Goal: Transaction & Acquisition: Purchase product/service

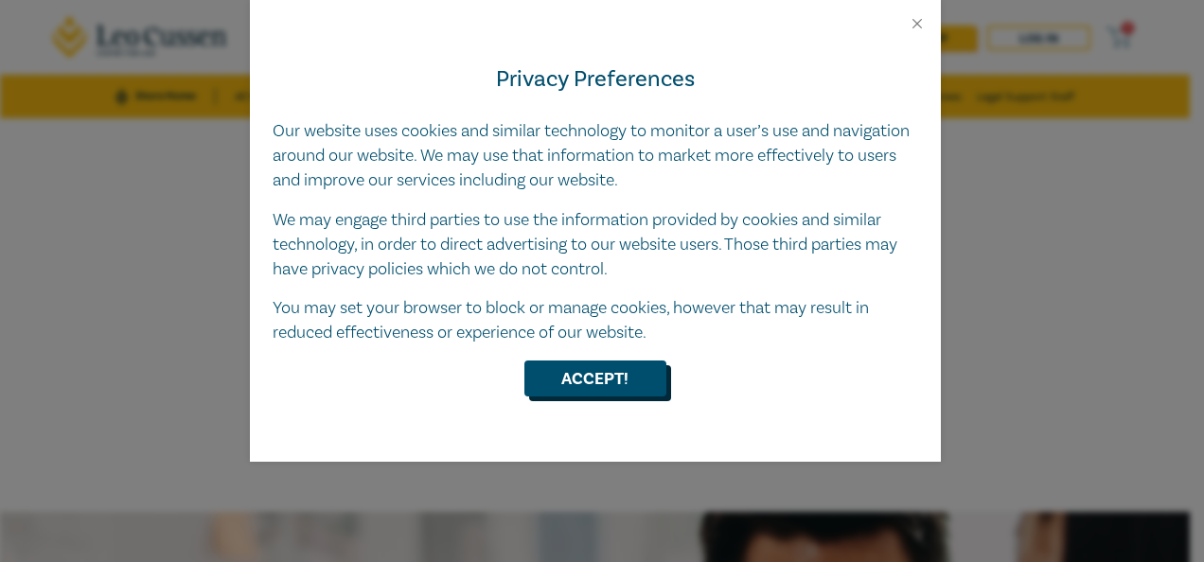
click at [619, 371] on button "Accept!" at bounding box center [595, 379] width 142 height 36
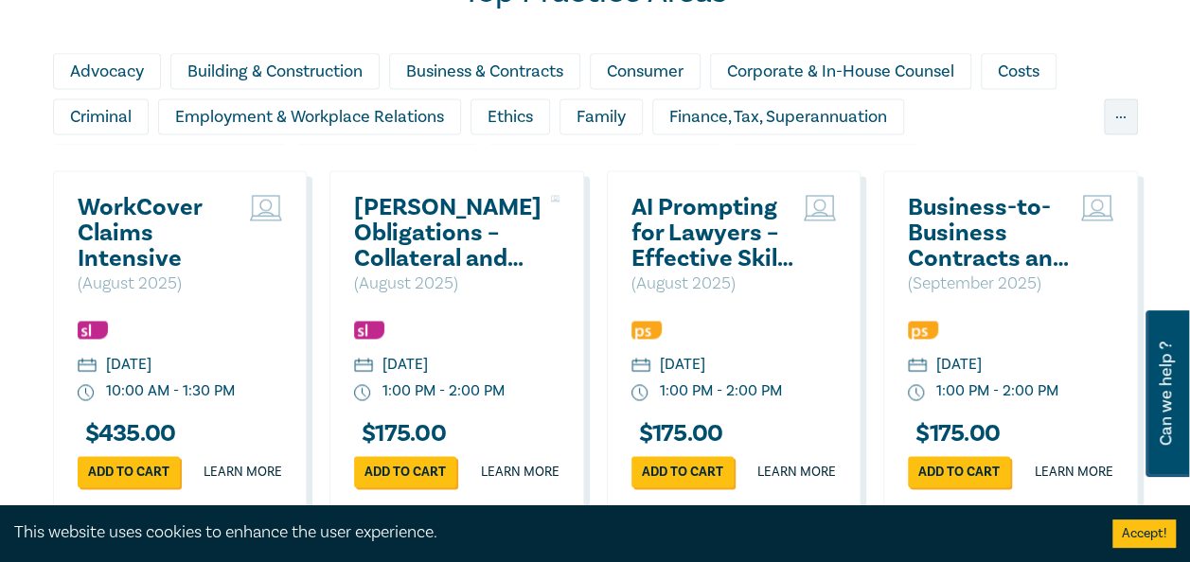
scroll to position [1230, 0]
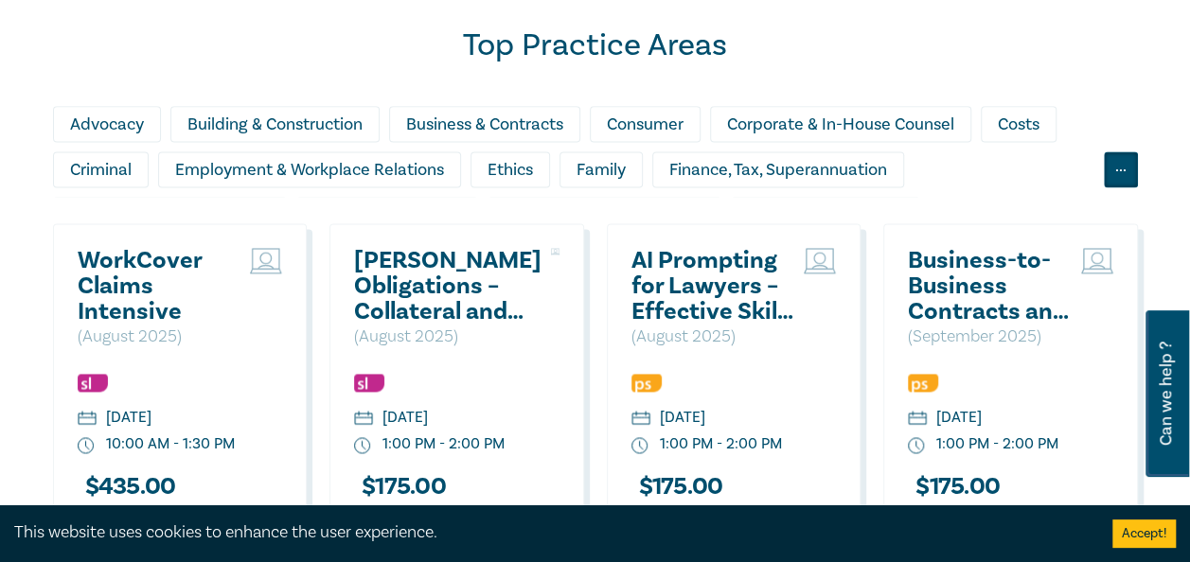
click at [1126, 172] on div "..." at bounding box center [1120, 169] width 34 height 36
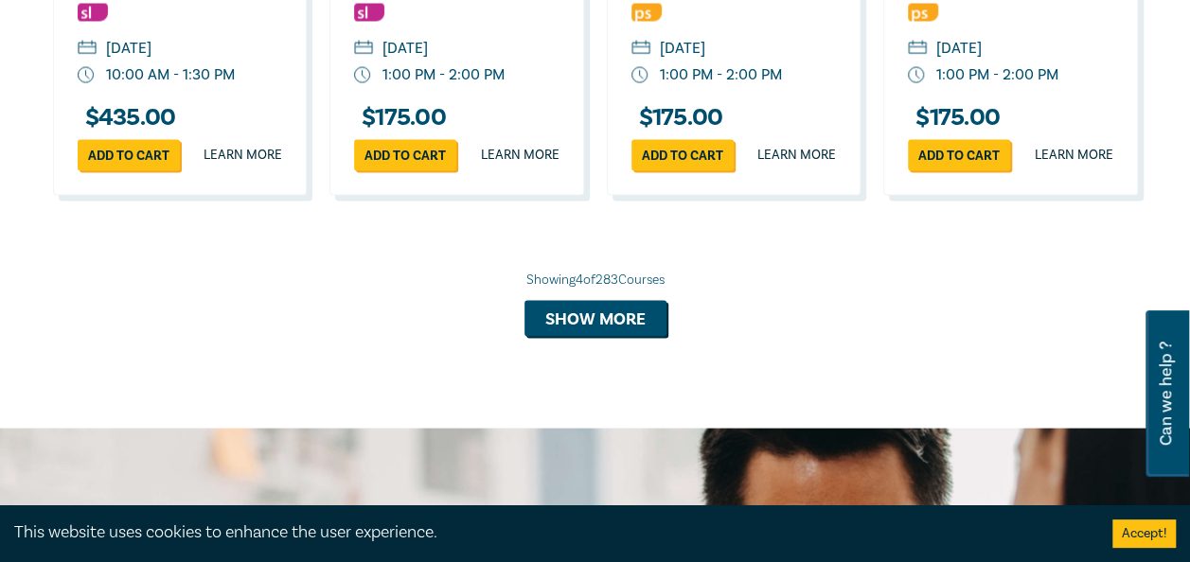
scroll to position [1798, 0]
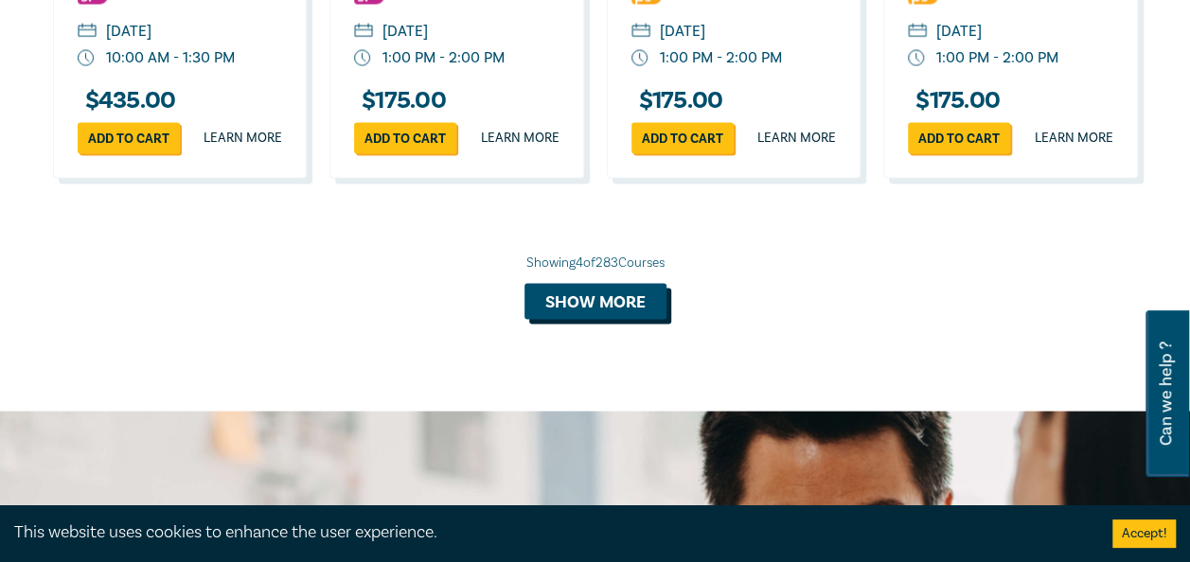
click at [608, 313] on button "Show more" at bounding box center [595, 302] width 142 height 36
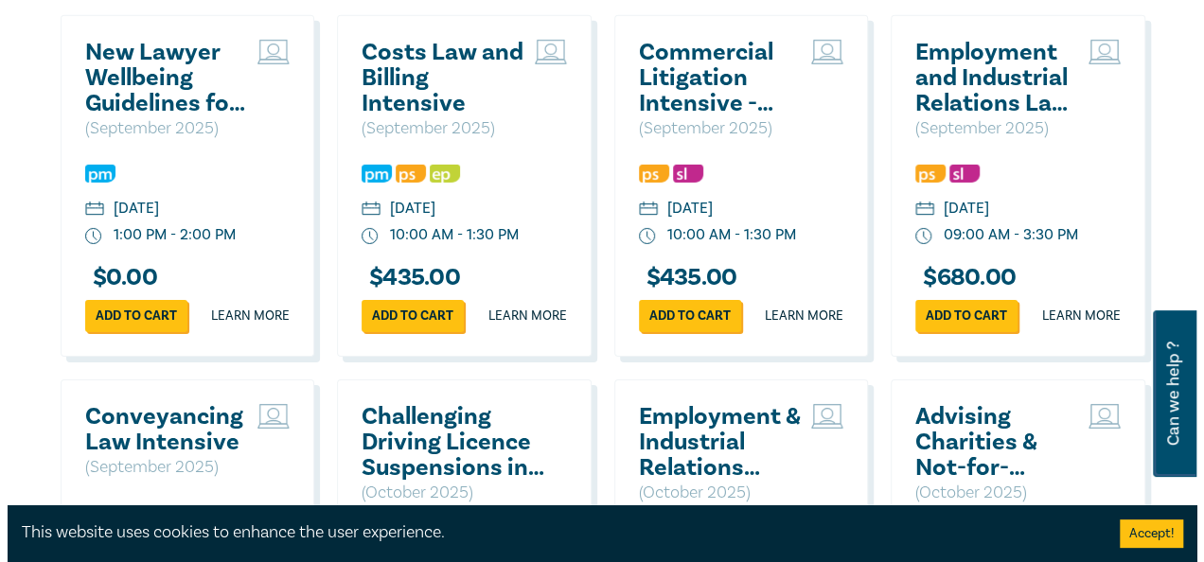
scroll to position [3123, 0]
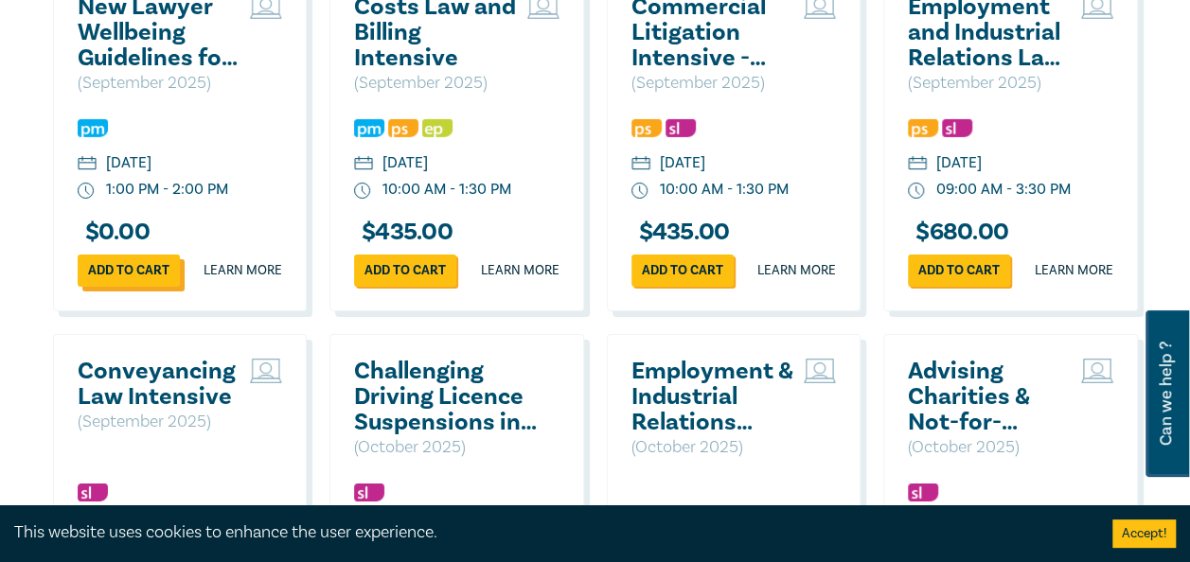
click at [140, 286] on link "Add to cart" at bounding box center [129, 270] width 102 height 31
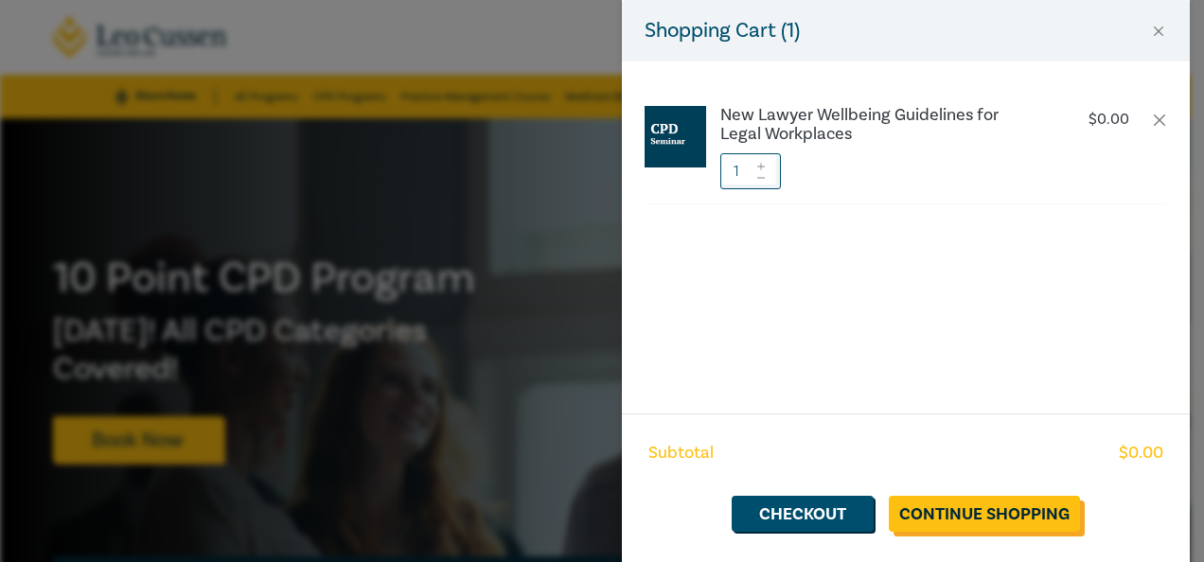
click at [979, 496] on link "Continue Shopping" at bounding box center [984, 514] width 191 height 36
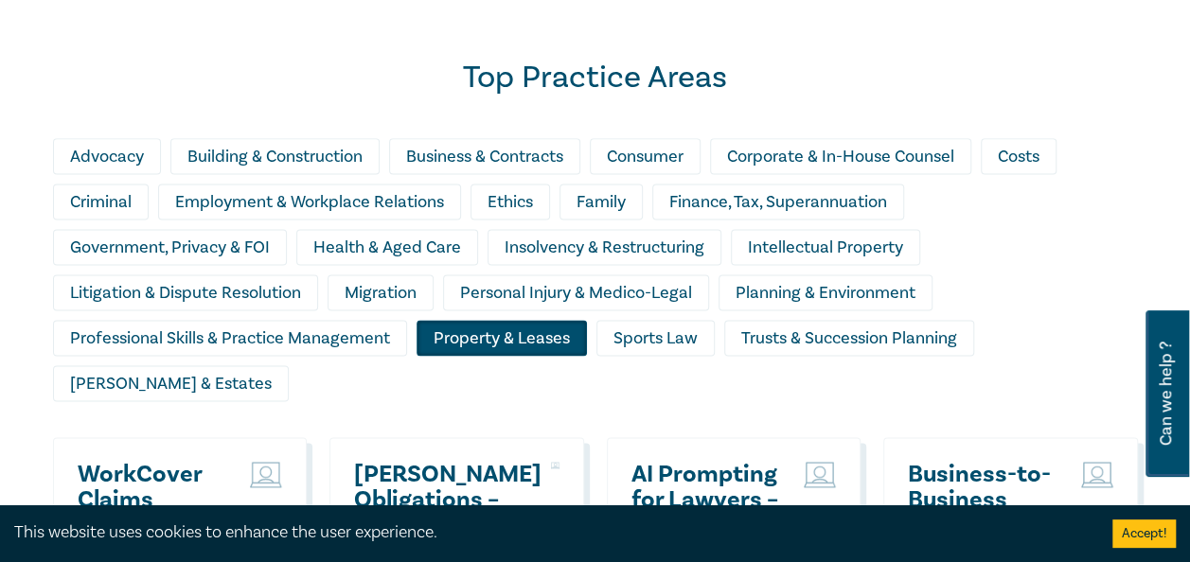
scroll to position [1226, 0]
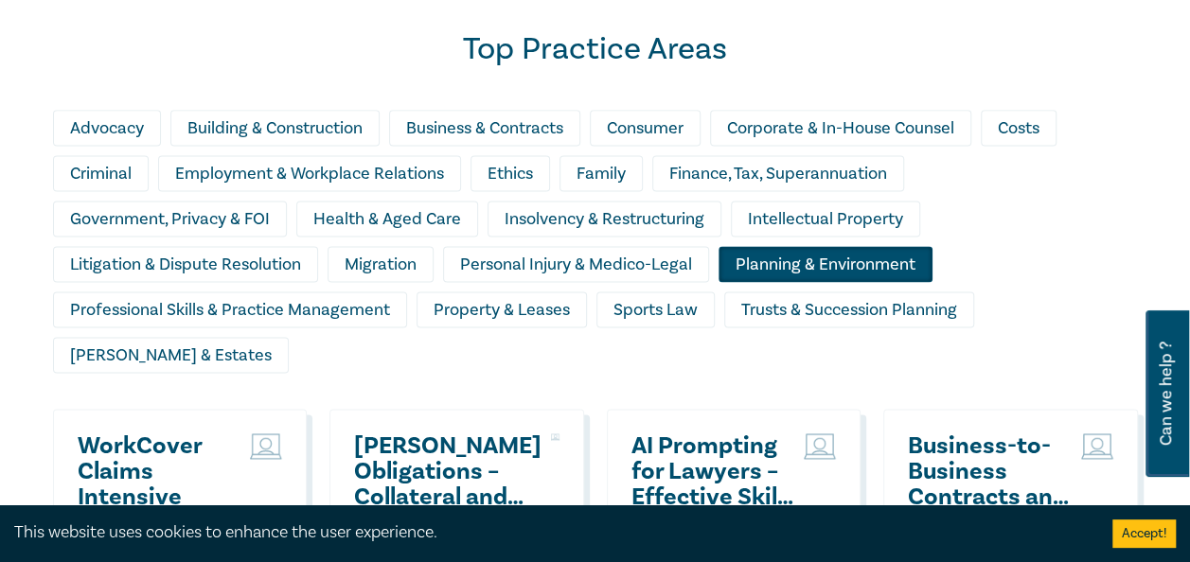
click at [873, 270] on div "Planning & Environment" at bounding box center [825, 264] width 214 height 36
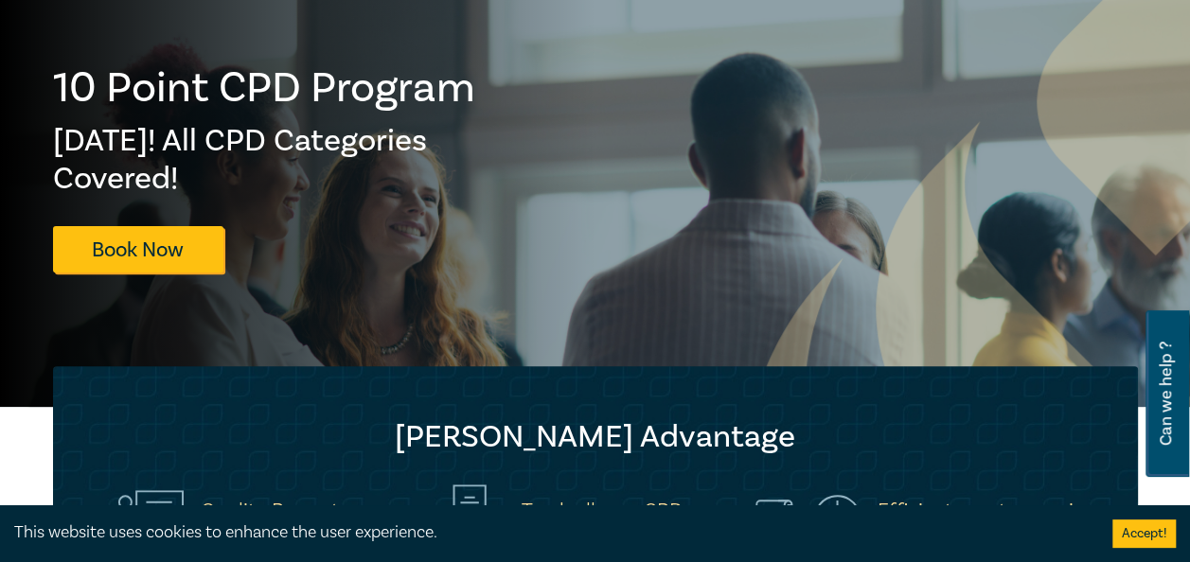
scroll to position [189, 0]
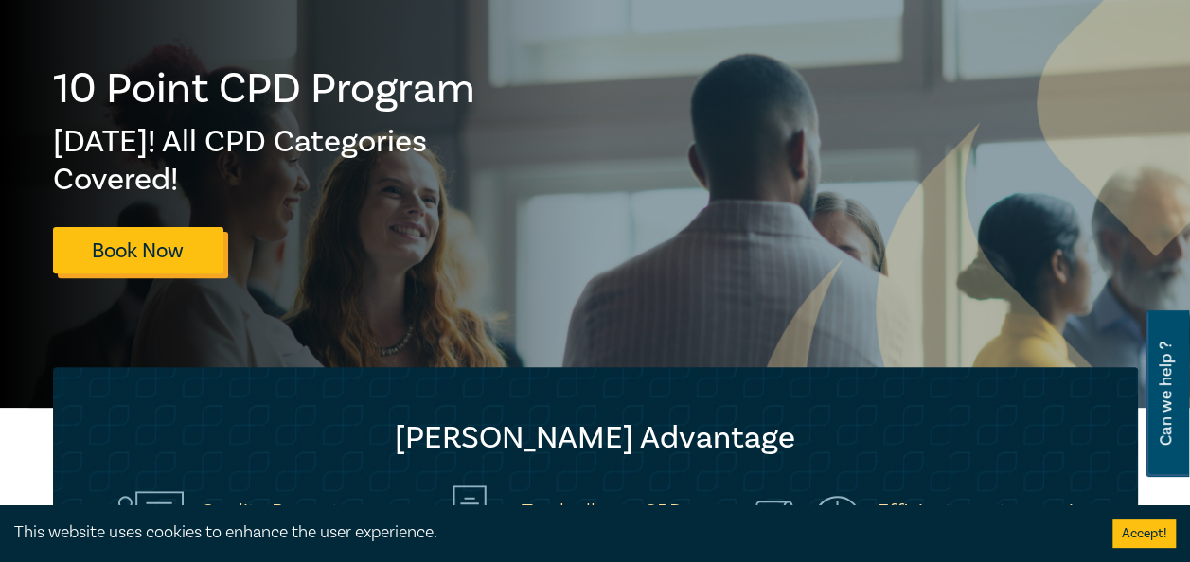
click at [121, 256] on link "Book Now" at bounding box center [138, 250] width 170 height 46
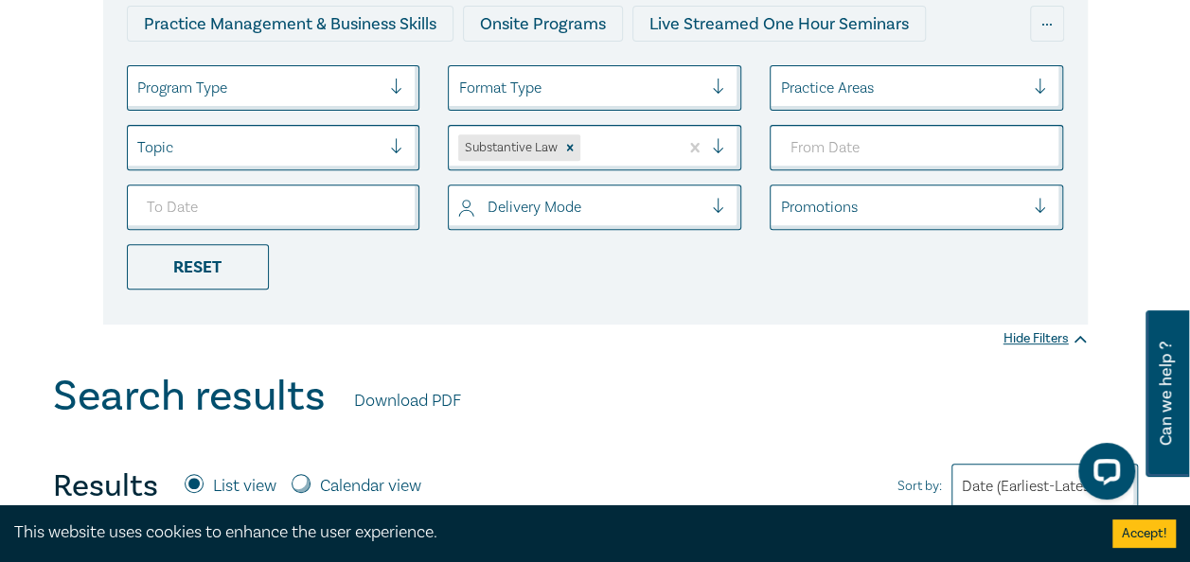
scroll to position [284, 0]
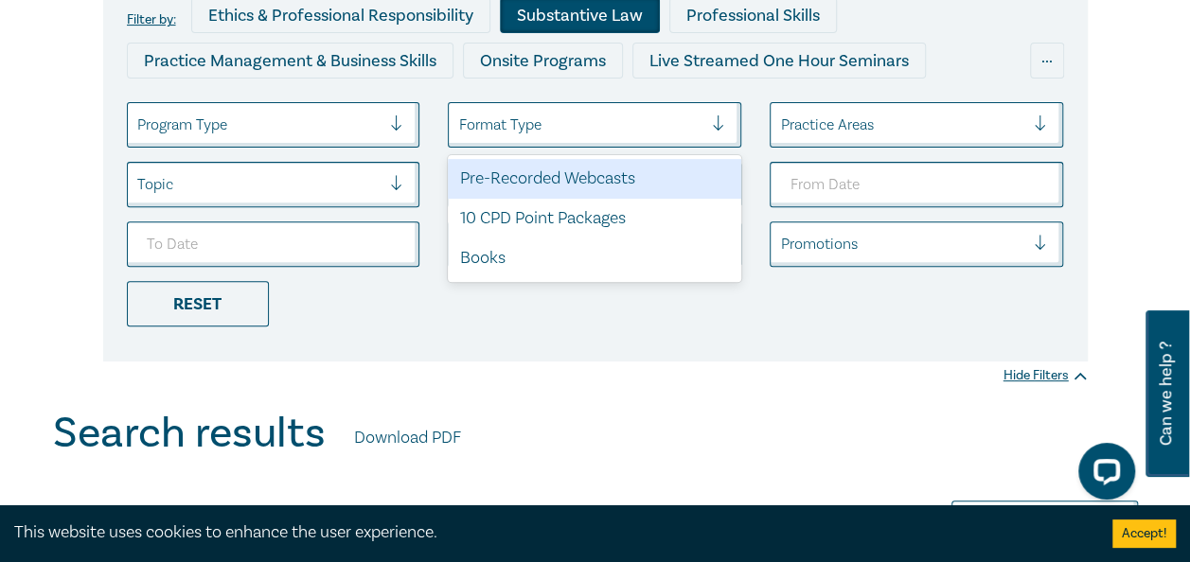
click at [628, 139] on div "Format Type" at bounding box center [580, 125] width 263 height 32
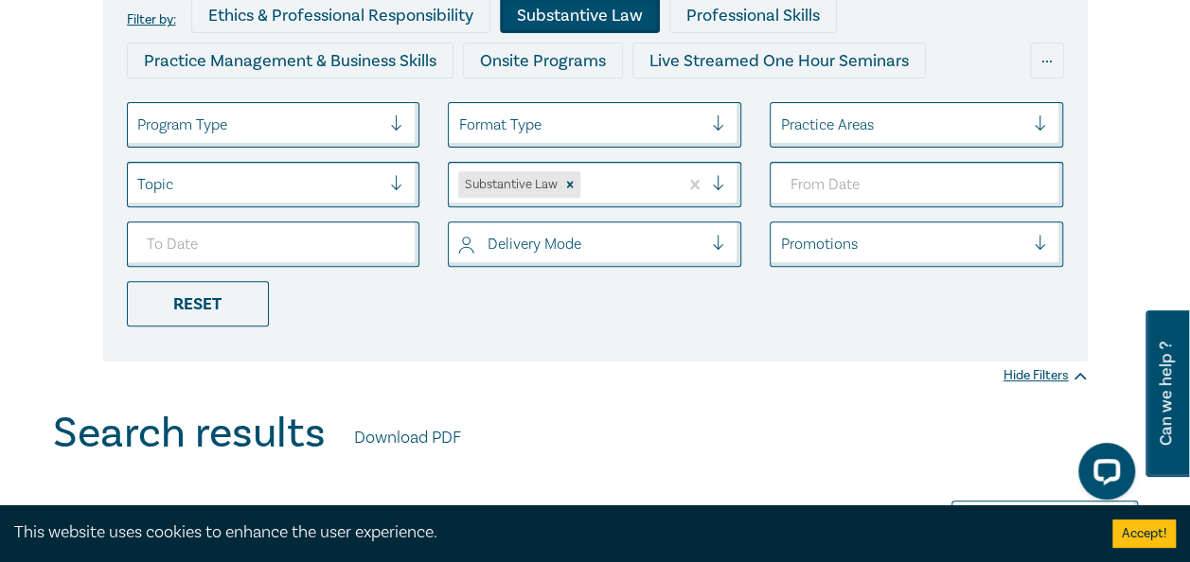
click at [681, 121] on div at bounding box center [580, 125] width 244 height 25
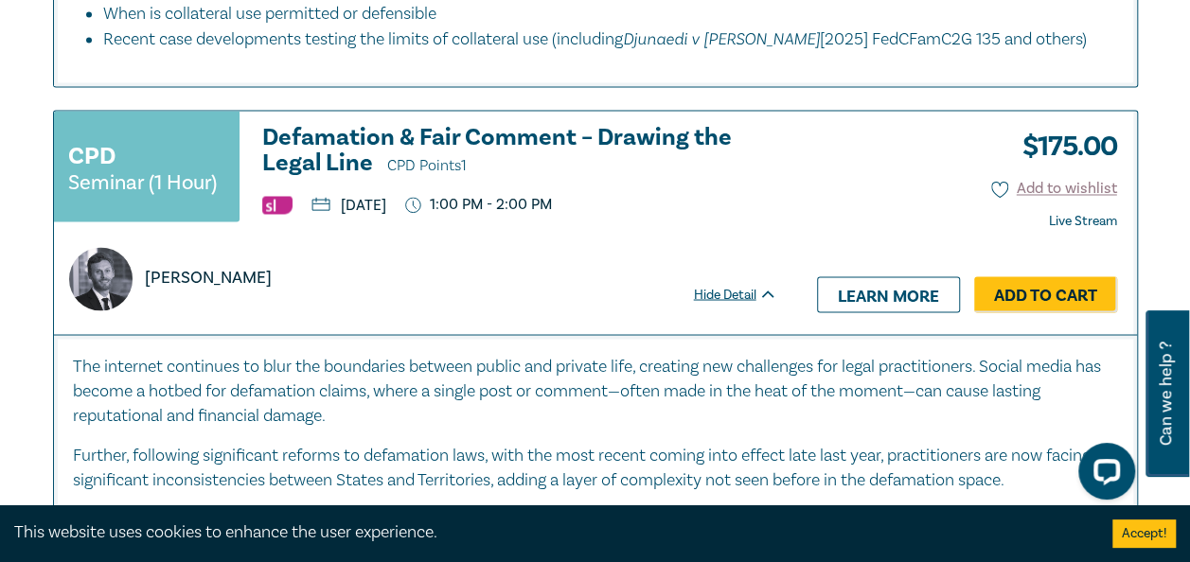
scroll to position [1703, 0]
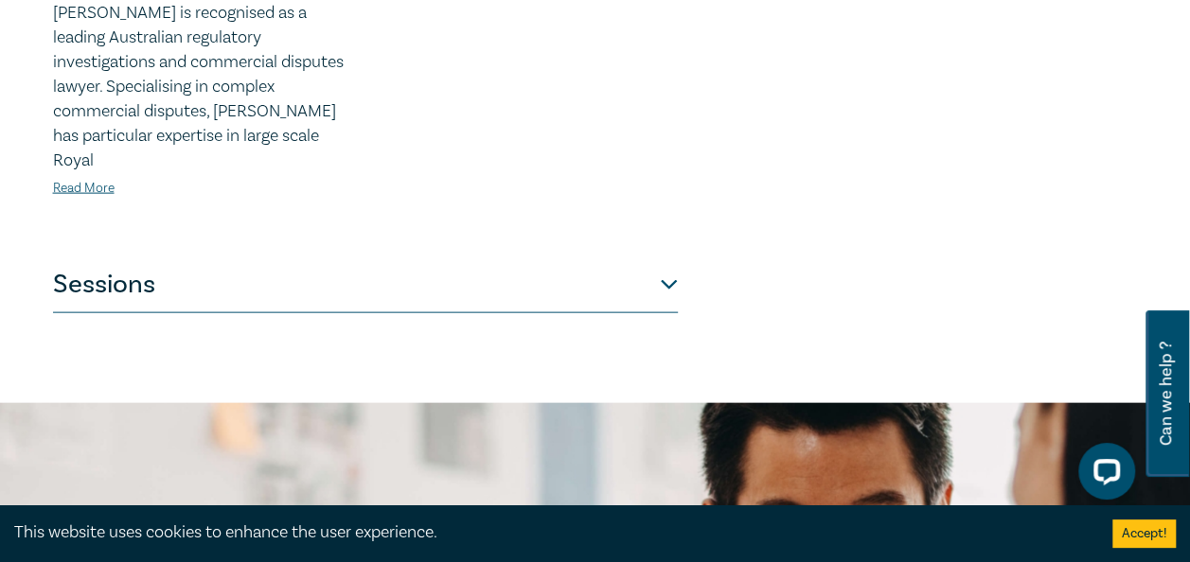
scroll to position [2177, 0]
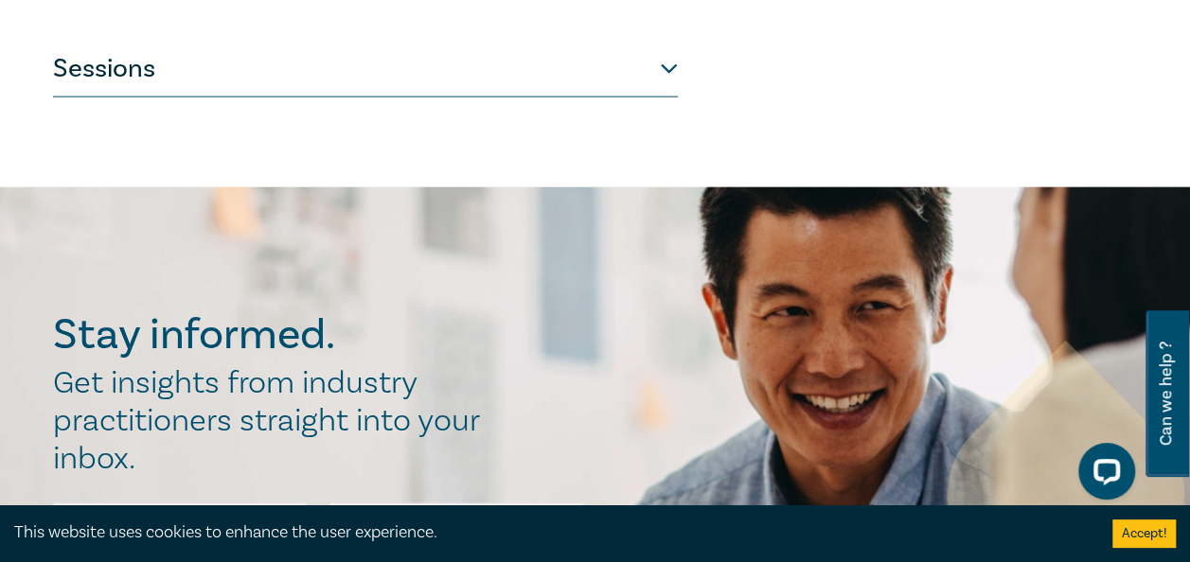
click at [661, 62] on button "Sessions" at bounding box center [365, 69] width 625 height 57
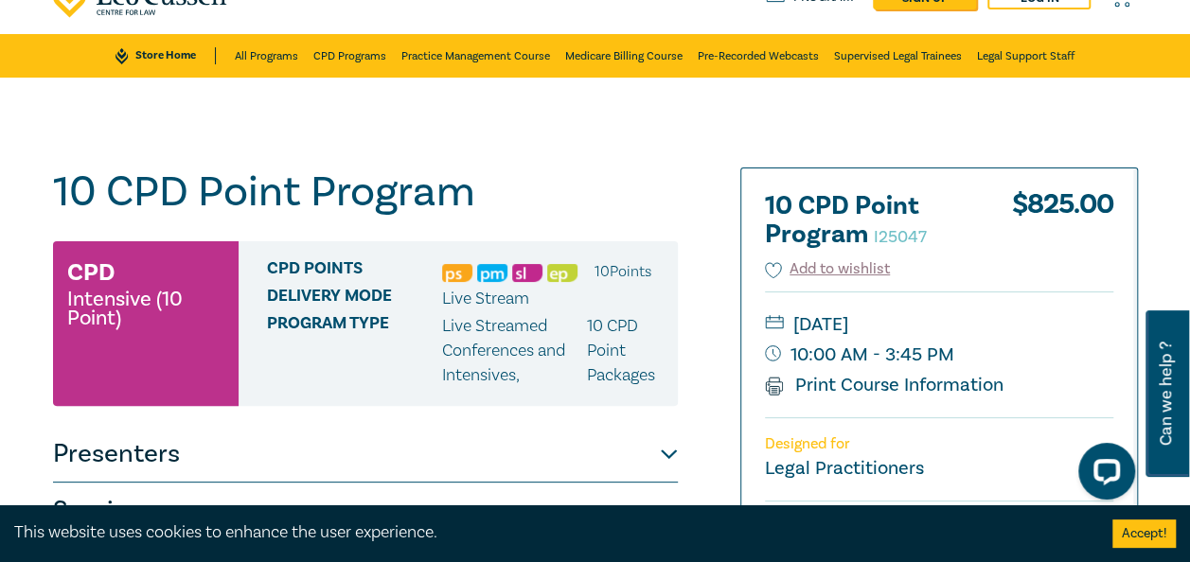
scroll to position [0, 0]
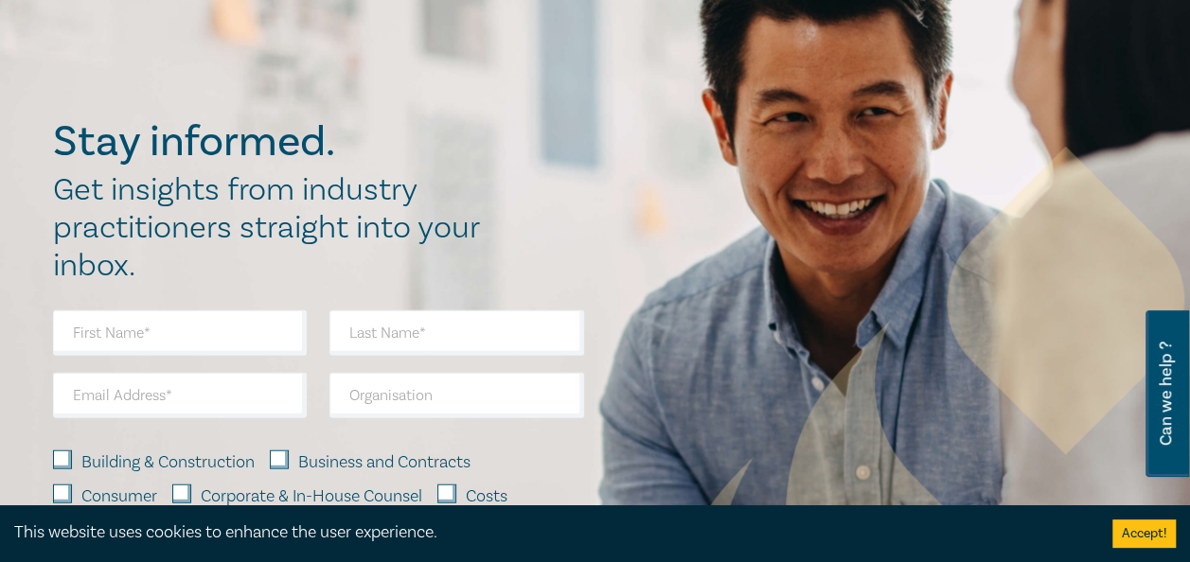
scroll to position [1798, 0]
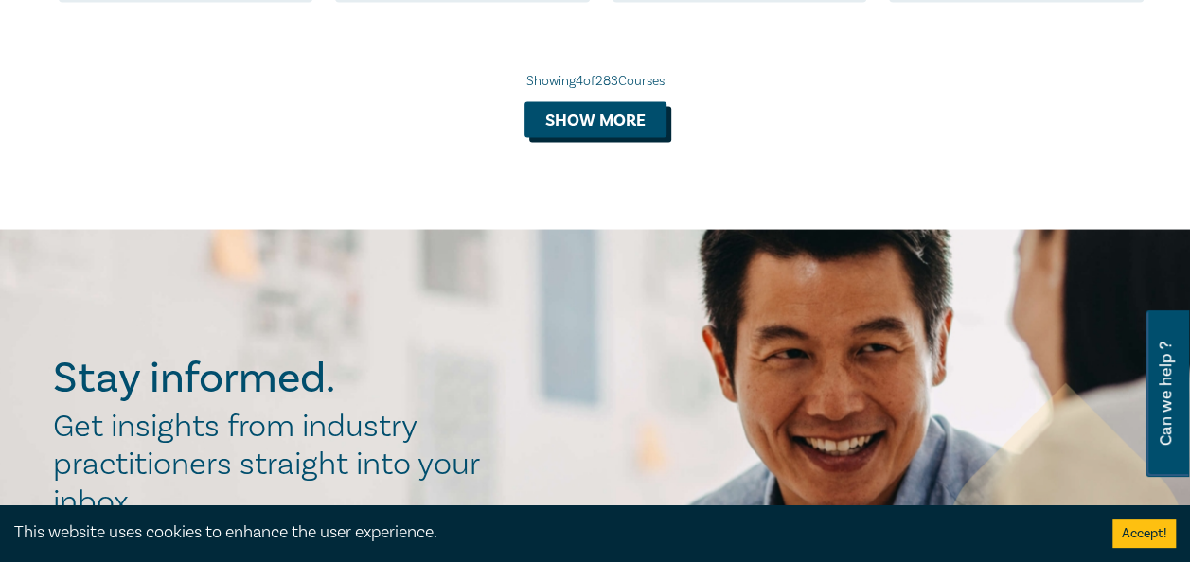
click at [572, 138] on button "Show more" at bounding box center [595, 120] width 142 height 36
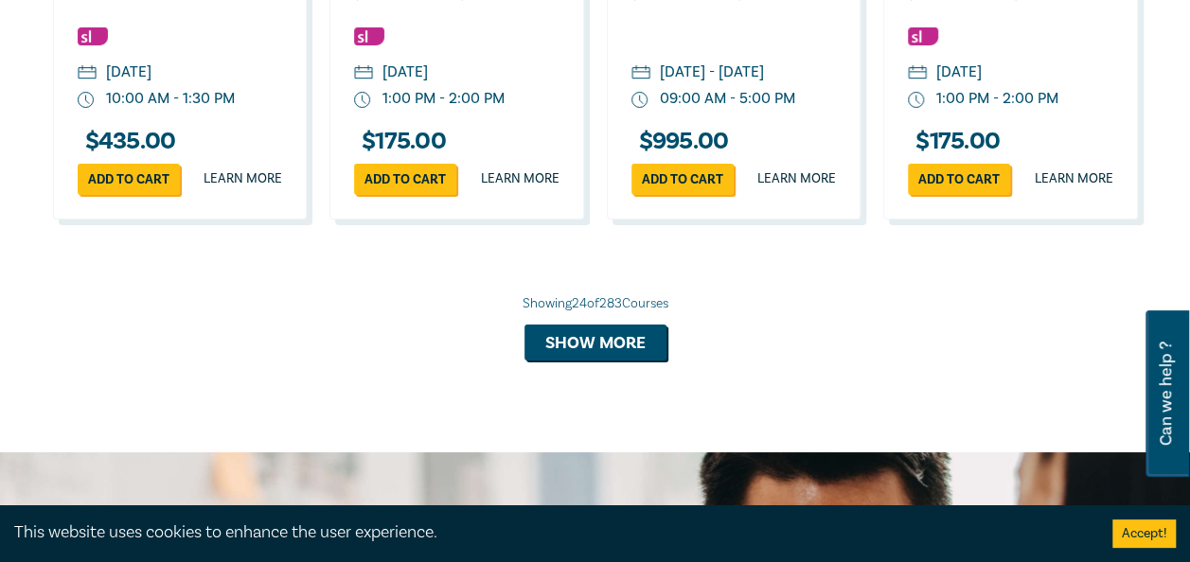
scroll to position [3501, 0]
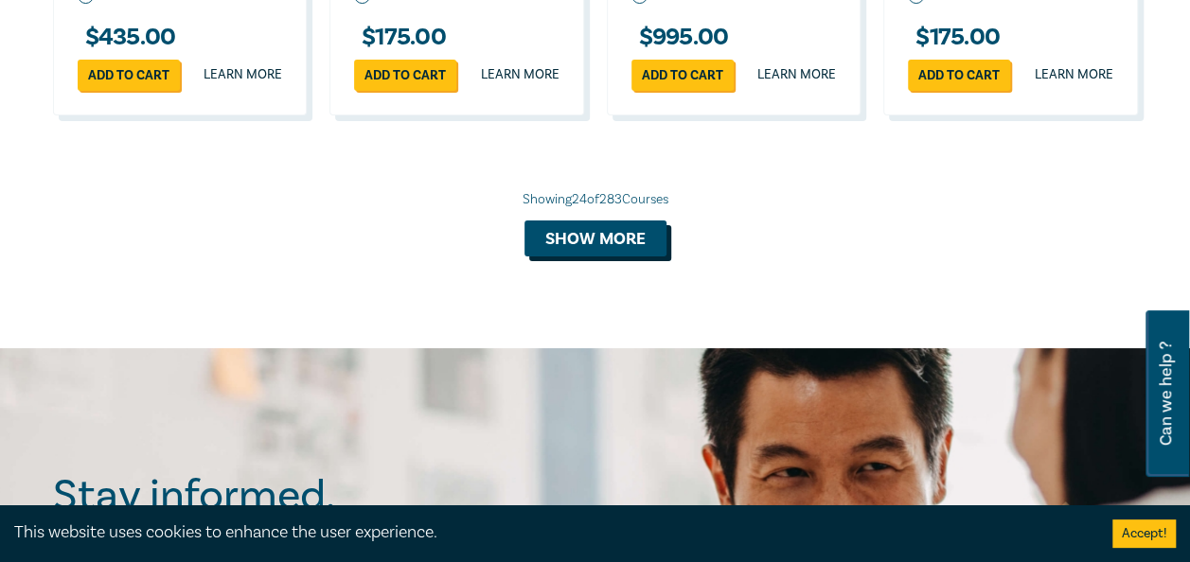
click at [586, 256] on button "Show more" at bounding box center [595, 238] width 142 height 36
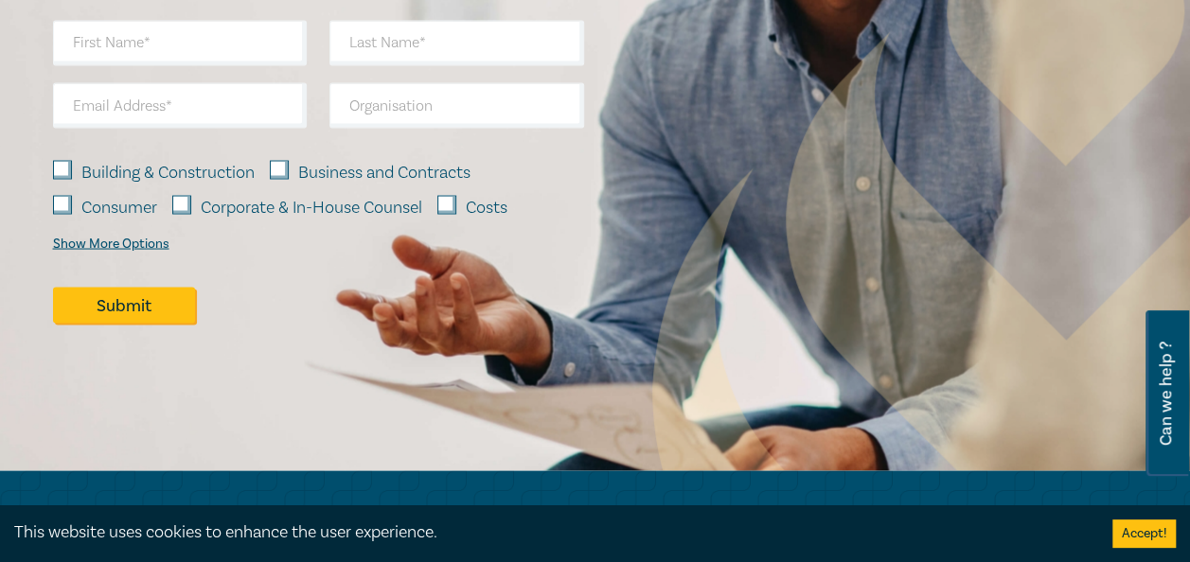
scroll to position [4921, 0]
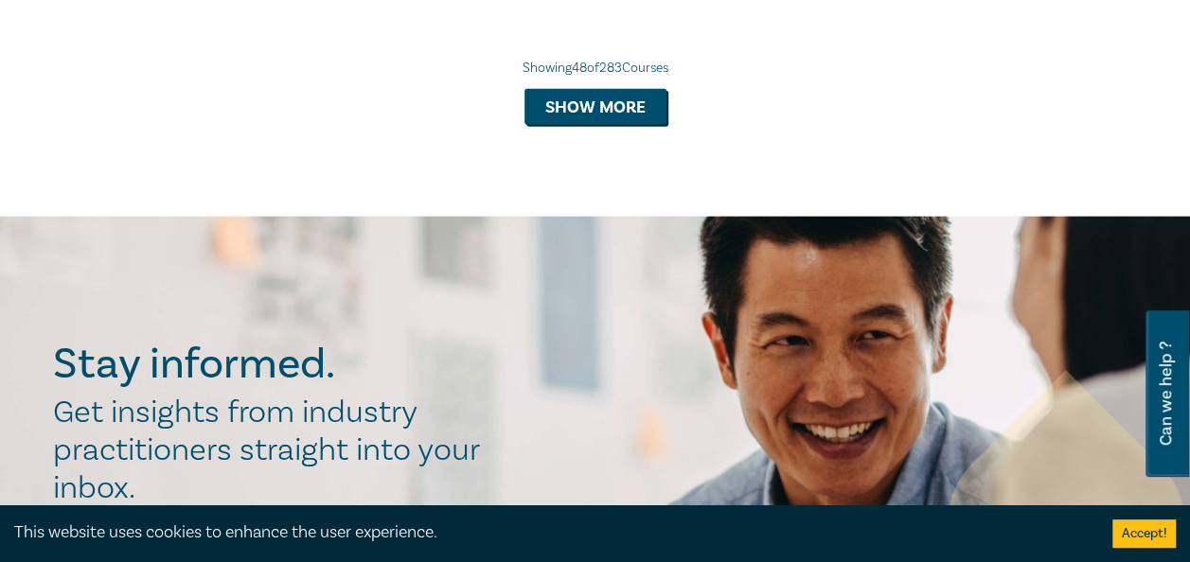
scroll to position [5867, 0]
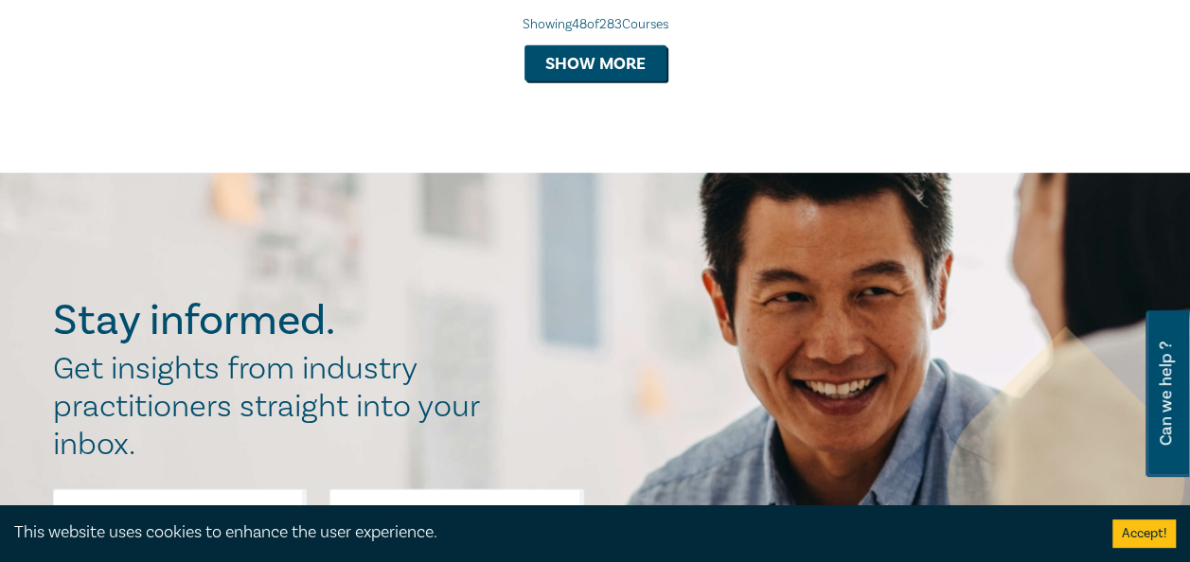
click at [595, 81] on button "Show more" at bounding box center [595, 63] width 142 height 36
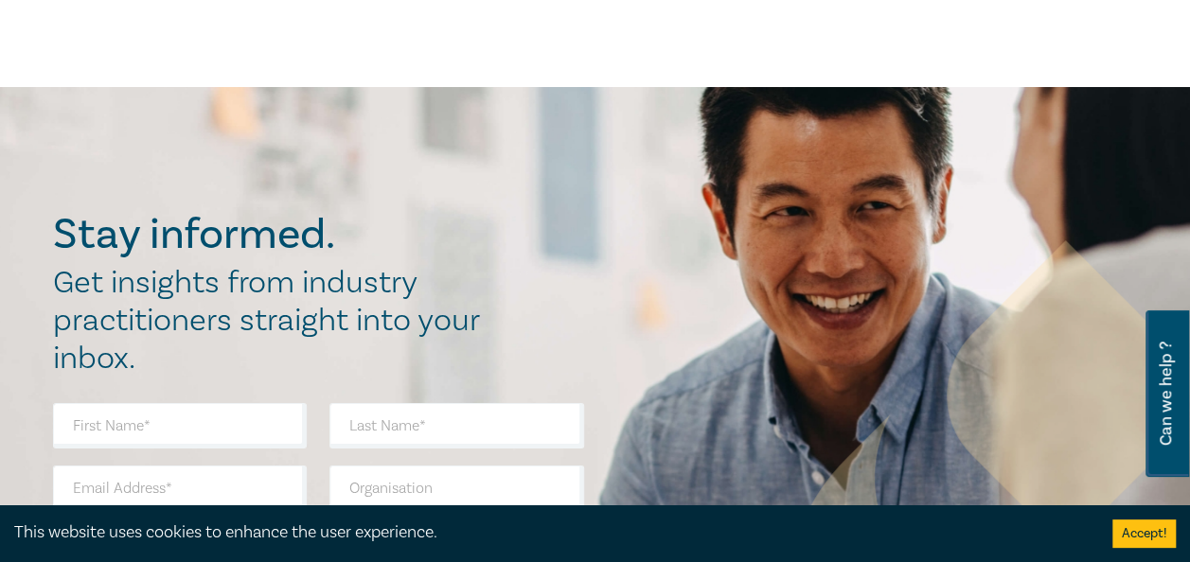
scroll to position [7098, 0]
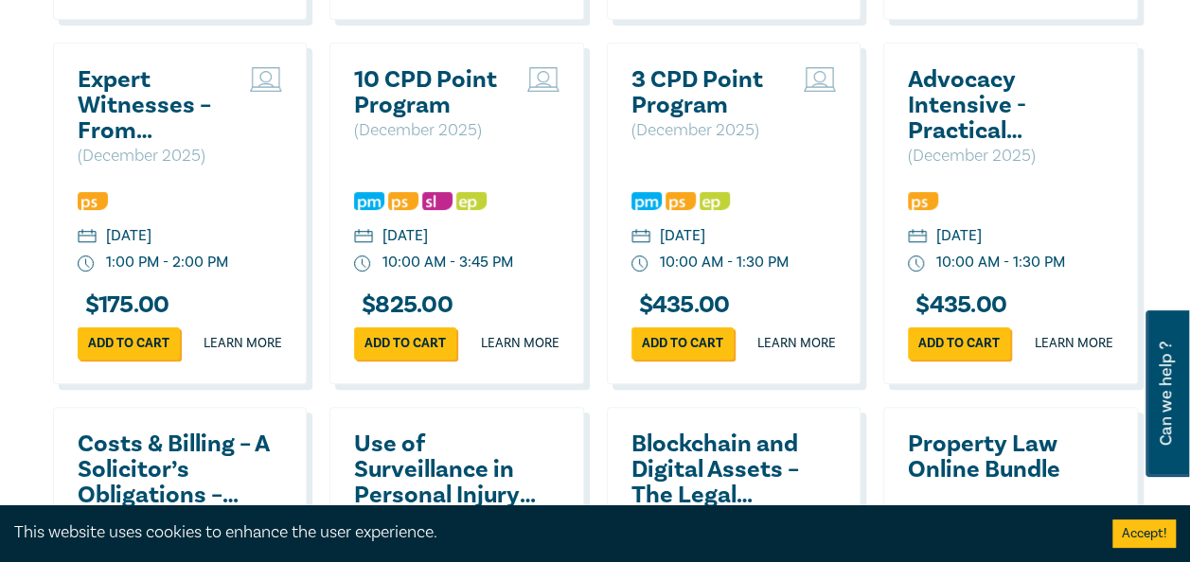
scroll to position [7192, 0]
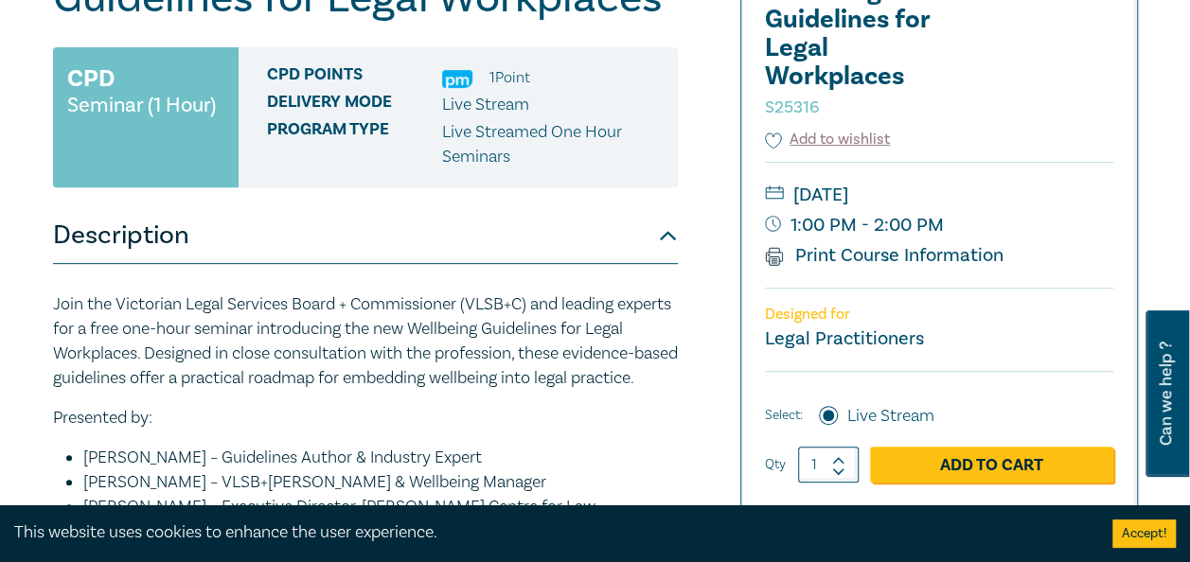
scroll to position [379, 0]
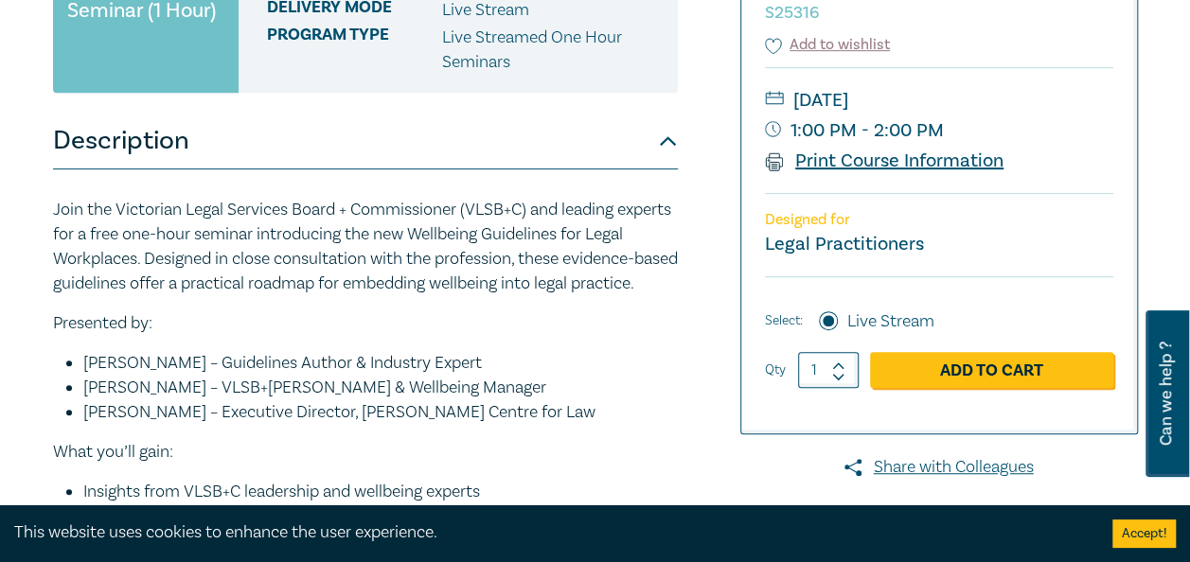
click at [895, 158] on link "Print Course Information" at bounding box center [884, 161] width 239 height 25
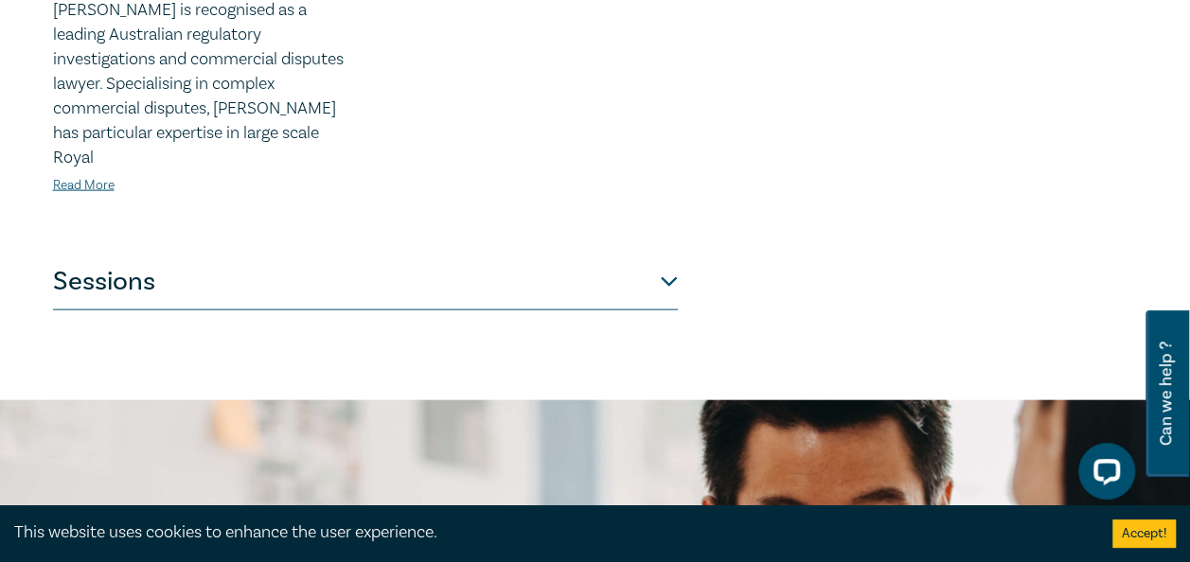
scroll to position [1987, 0]
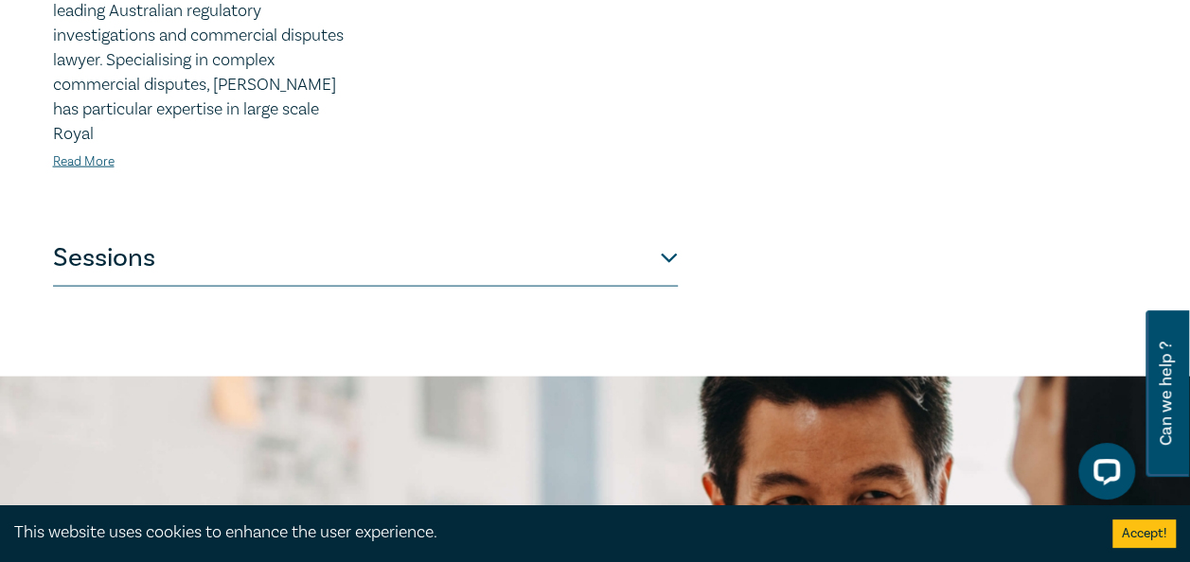
click at [630, 233] on button "Sessions" at bounding box center [365, 258] width 625 height 57
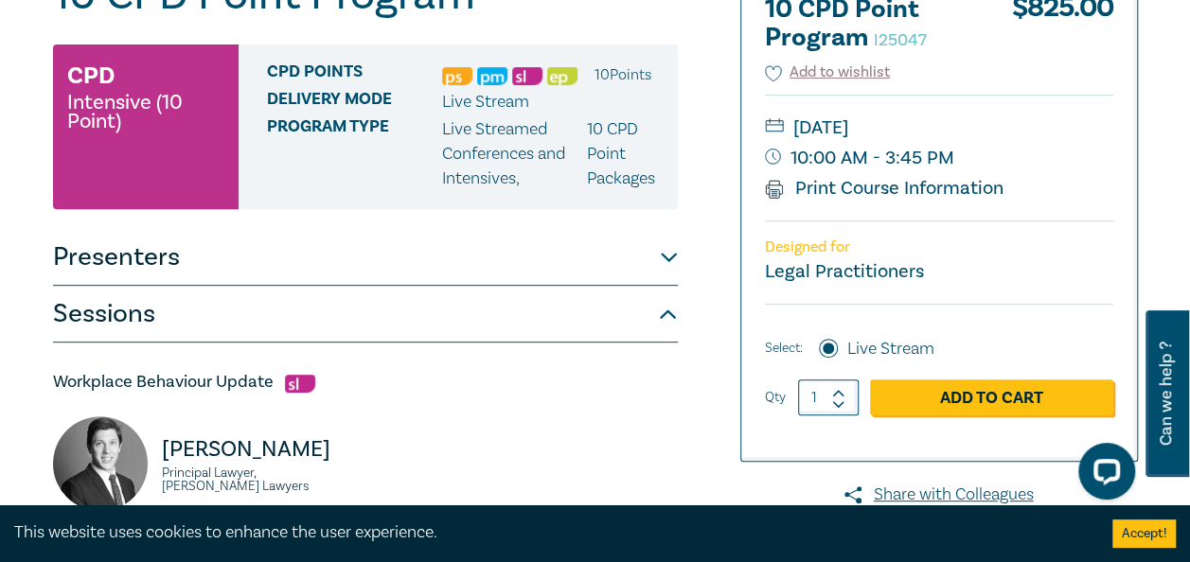
scroll to position [276, 0]
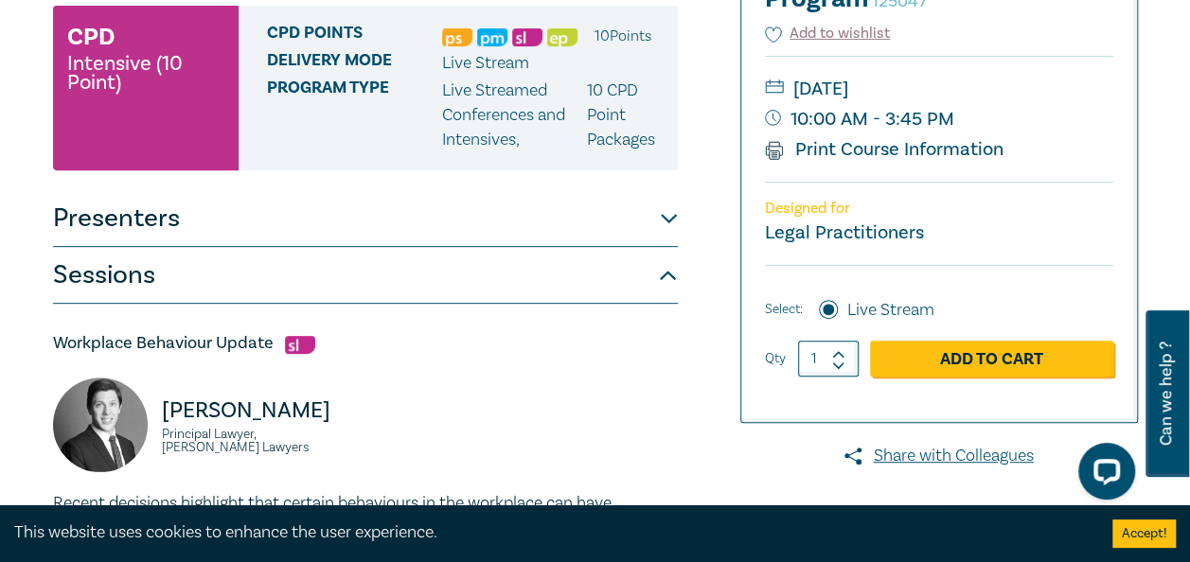
click at [889, 90] on small "Friday, 5 December 2025" at bounding box center [939, 89] width 348 height 30
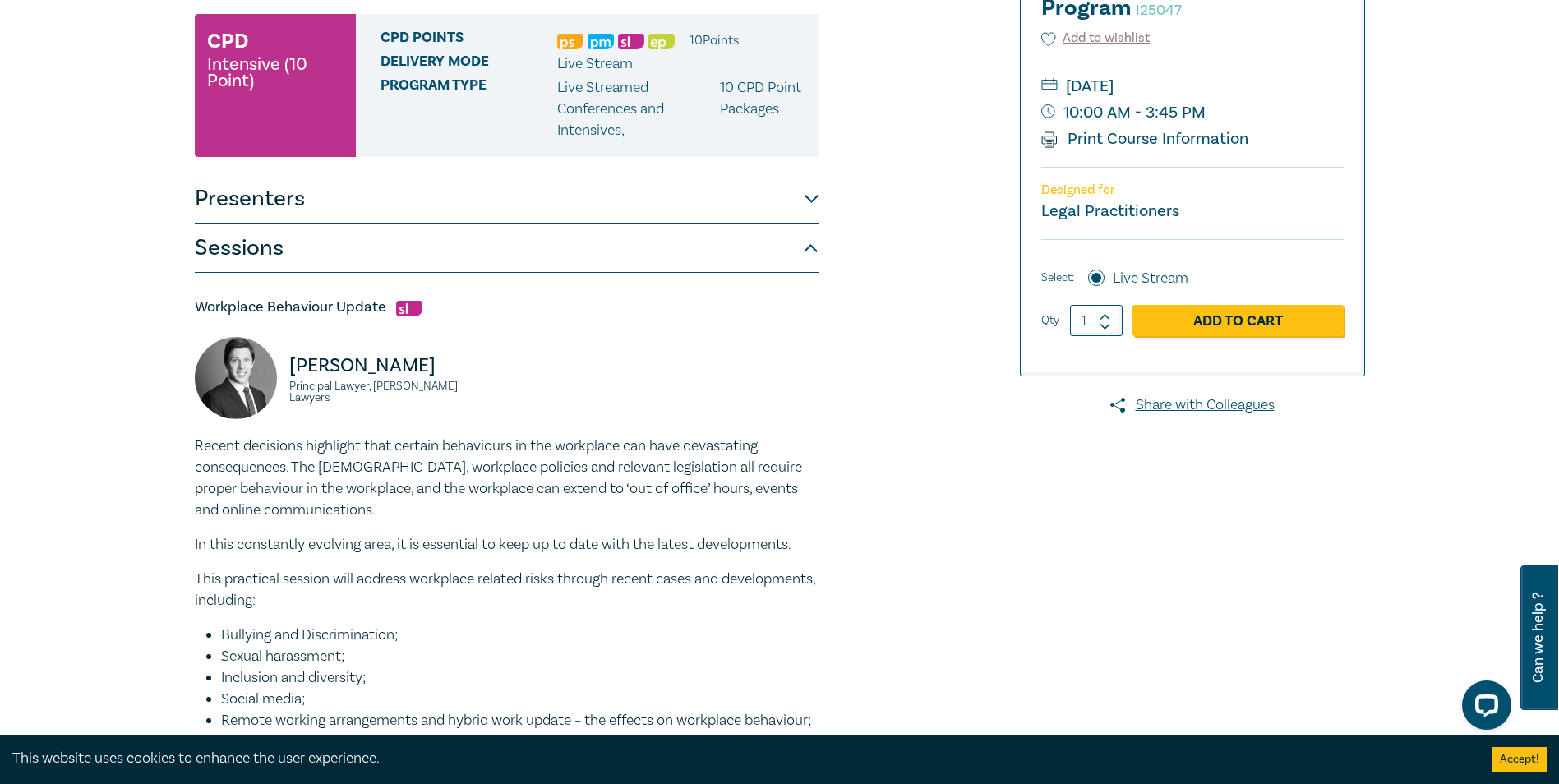
scroll to position [247, 0]
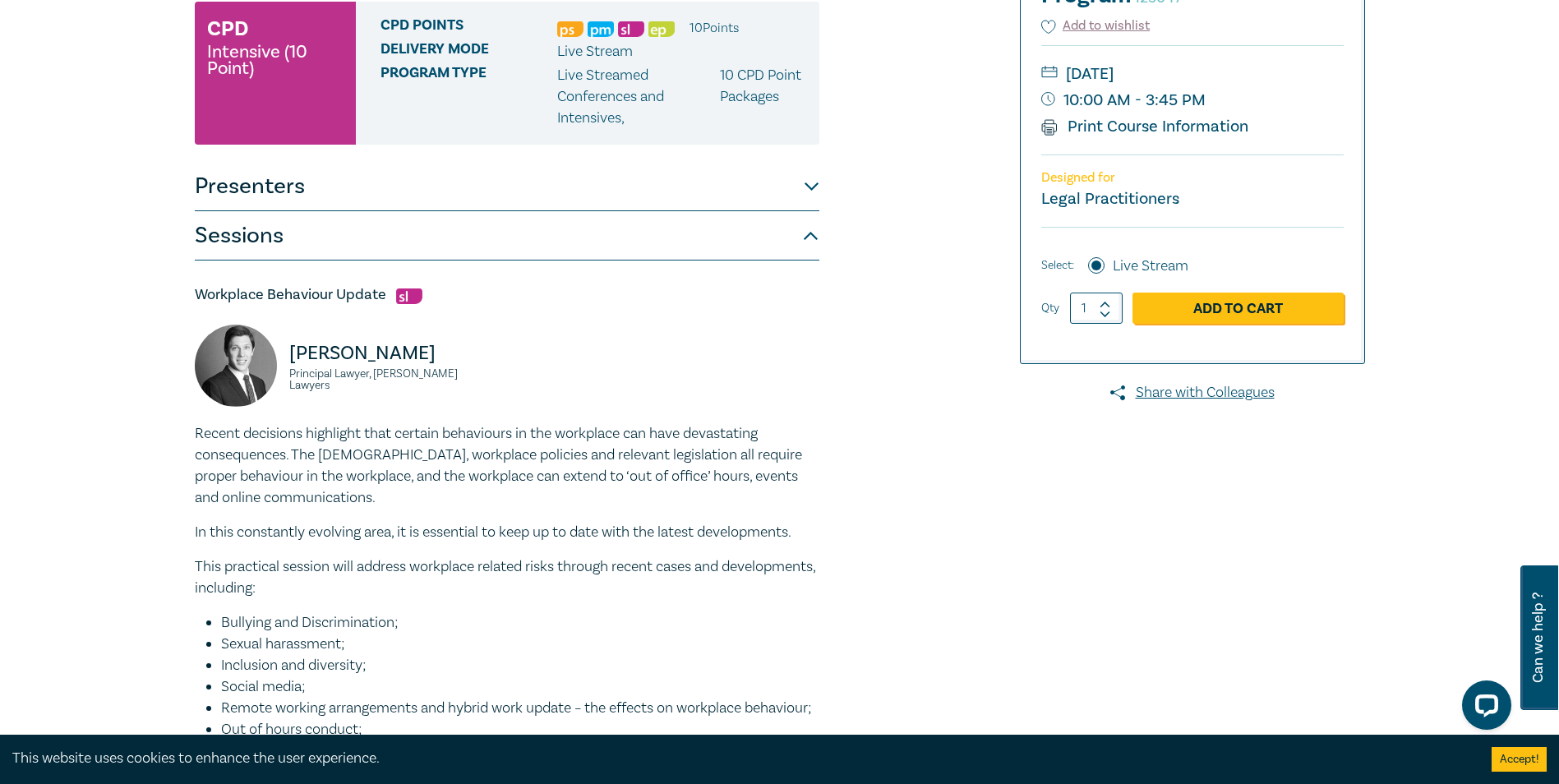
click at [360, 240] on button "Sessions" at bounding box center [506, 235] width 624 height 49
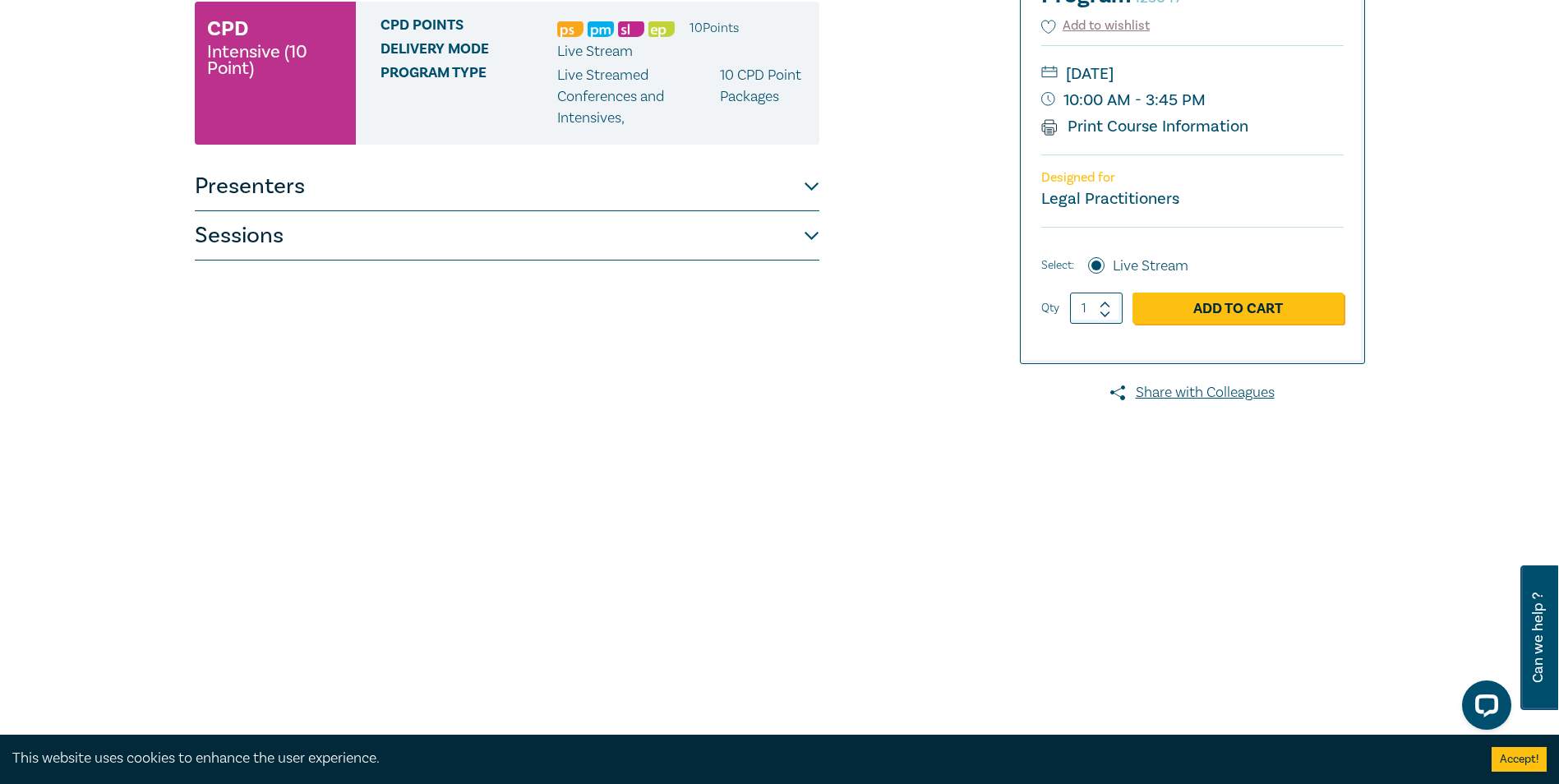
click at [360, 240] on button "Sessions" at bounding box center [506, 235] width 624 height 49
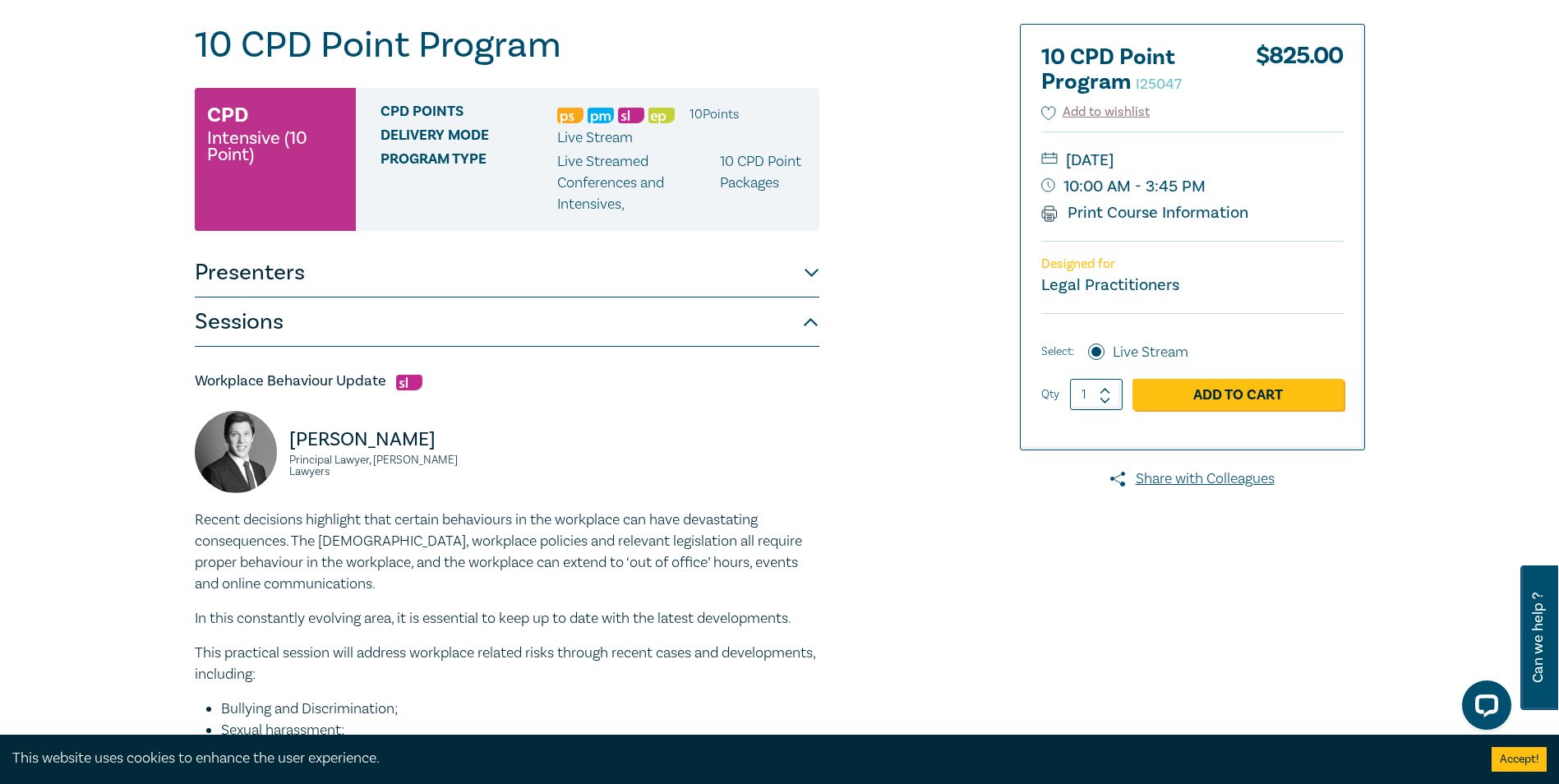
scroll to position [0, 0]
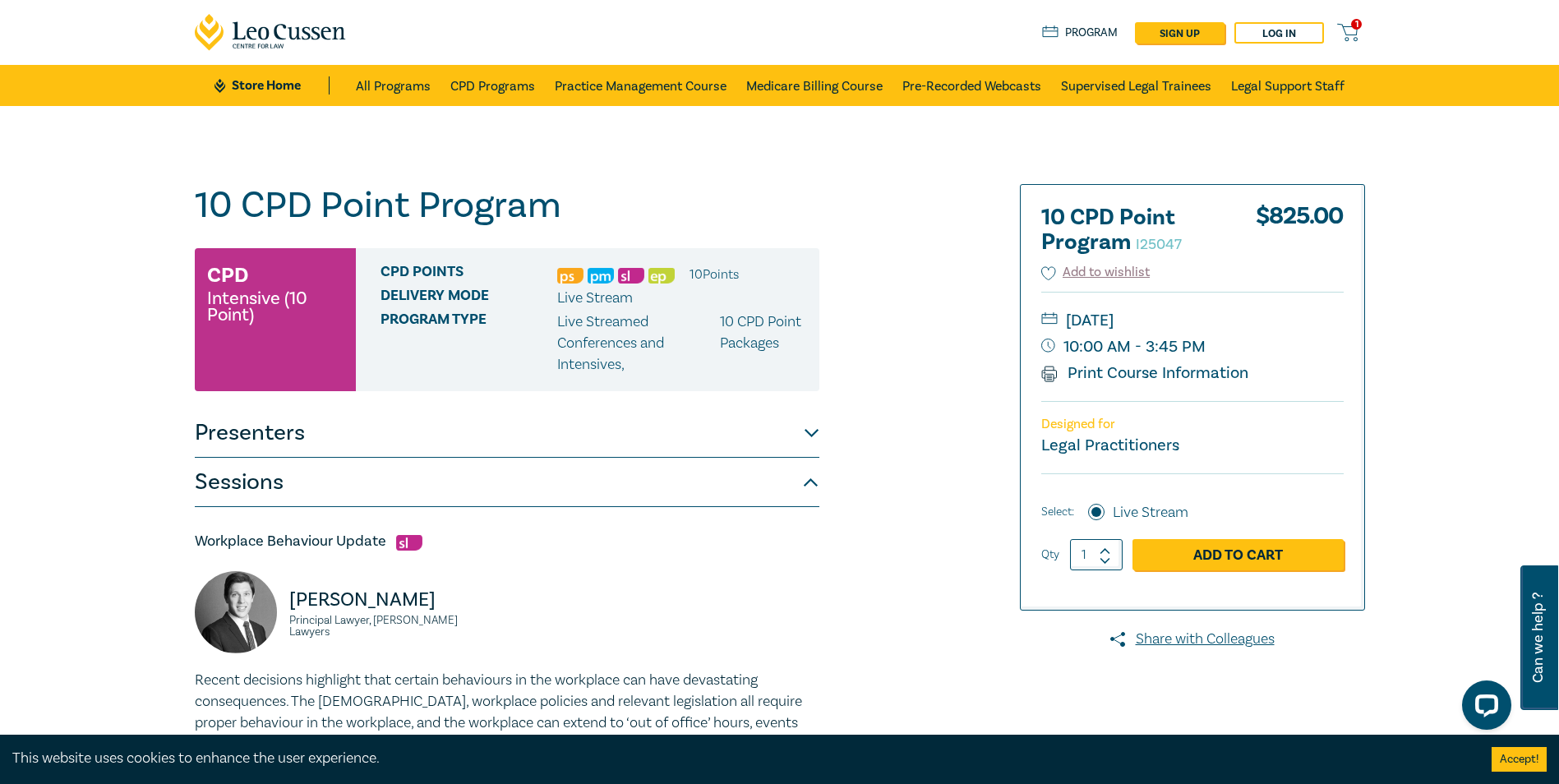
drag, startPoint x: 1122, startPoint y: 319, endPoint x: 1167, endPoint y: 319, distance: 45.0
click at [1033, 319] on small "Friday, 5 December 2025" at bounding box center [1192, 320] width 302 height 26
drag, startPoint x: 1167, startPoint y: 319, endPoint x: 1258, endPoint y: 326, distance: 91.3
click at [1033, 326] on small "Friday, 5 December 2025" at bounding box center [1192, 320] width 302 height 26
drag, startPoint x: 1258, startPoint y: 326, endPoint x: 1197, endPoint y: 331, distance: 61.2
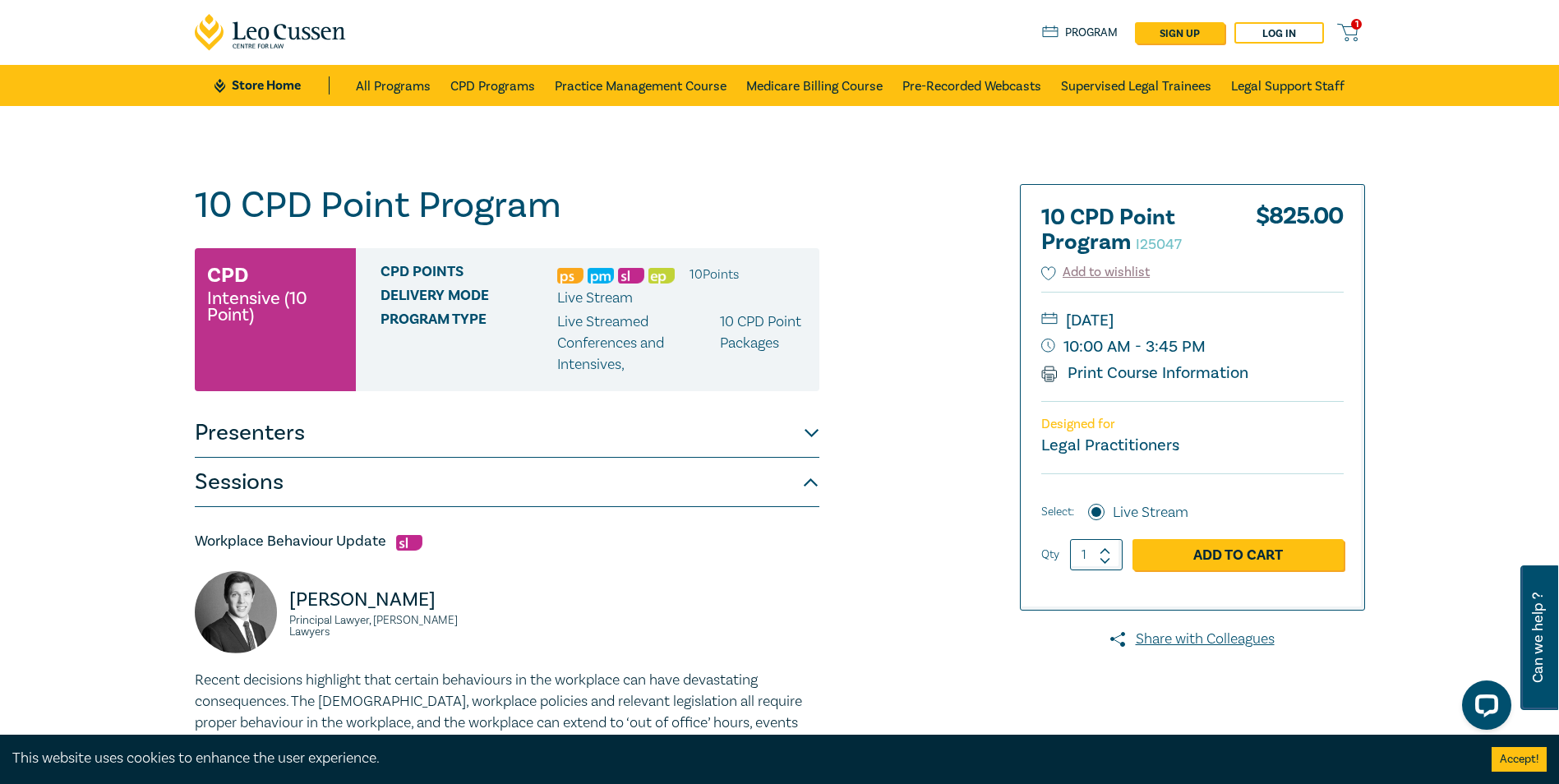
click at [1033, 331] on small "Friday, 5 December 2025" at bounding box center [1192, 320] width 302 height 26
click at [1033, 354] on small "10:00 AM - 3:45 PM" at bounding box center [1192, 346] width 302 height 26
click at [1033, 432] on div "Designed for Legal Practitioners" at bounding box center [1192, 437] width 302 height 72
click at [1033, 368] on link "Print Course Information" at bounding box center [1145, 372] width 208 height 22
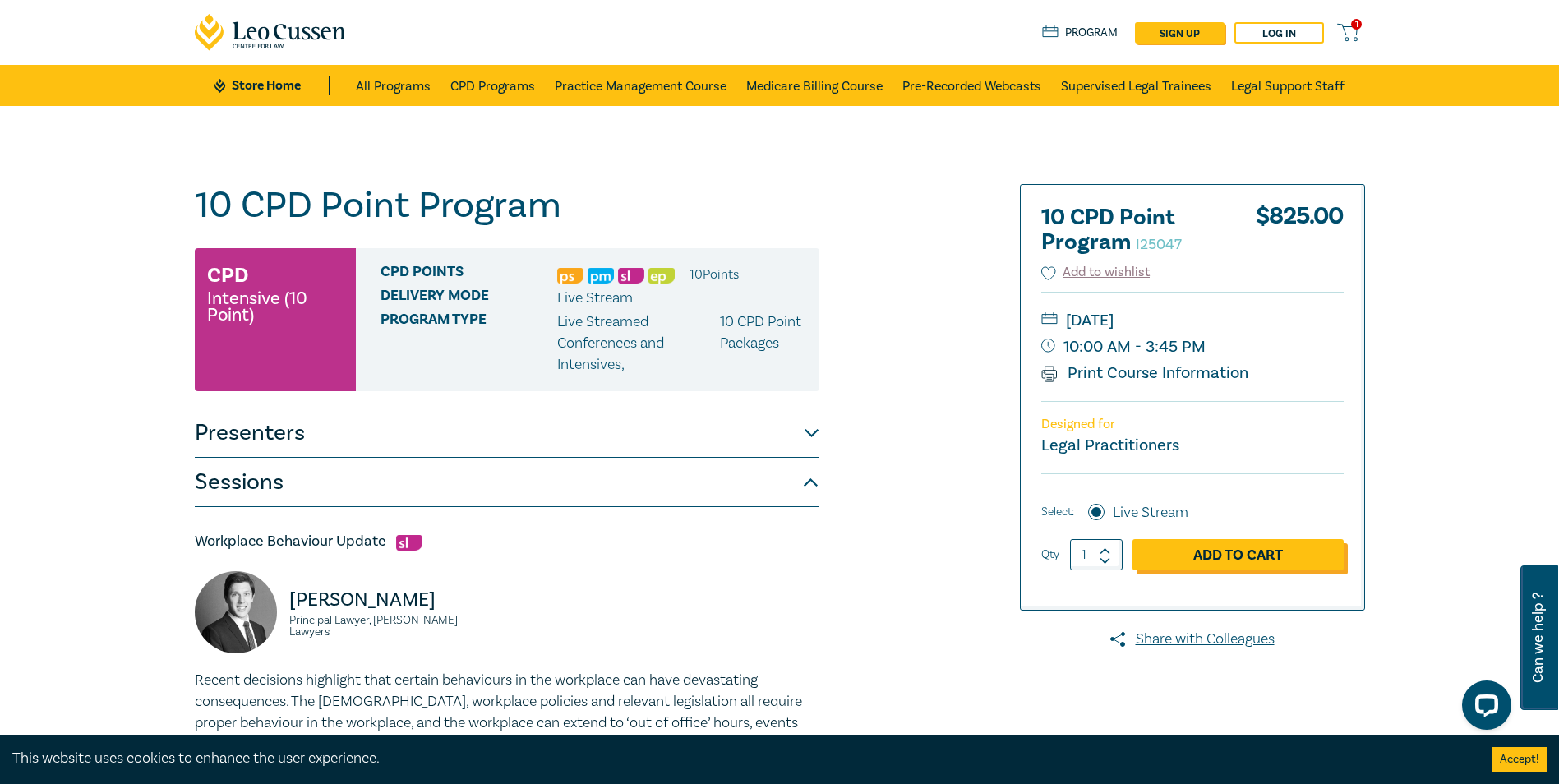
click at [1033, 487] on link "Add to Cart" at bounding box center [1238, 555] width 211 height 31
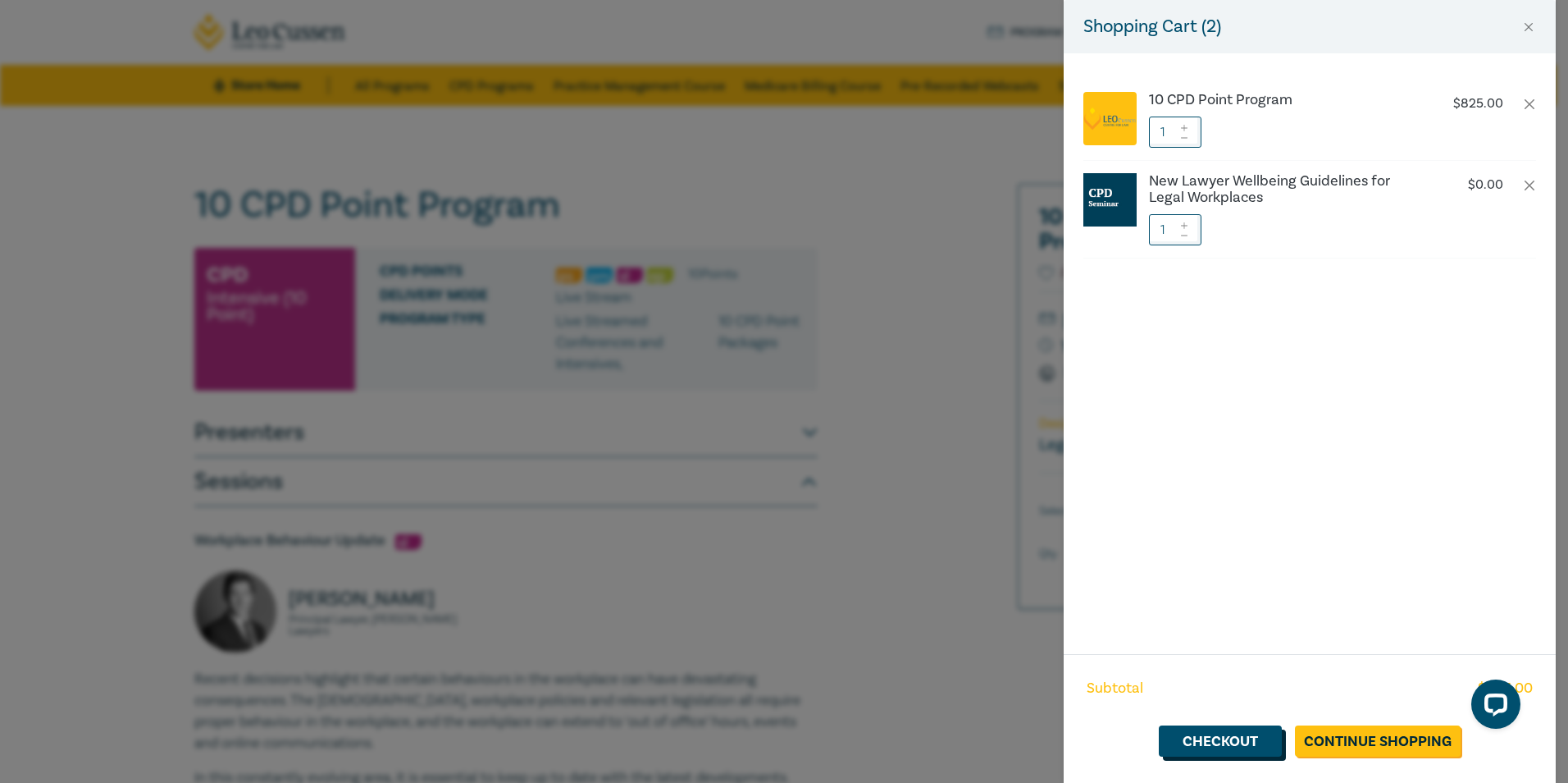
click at [1031, 486] on link "Checkout" at bounding box center [1220, 741] width 123 height 31
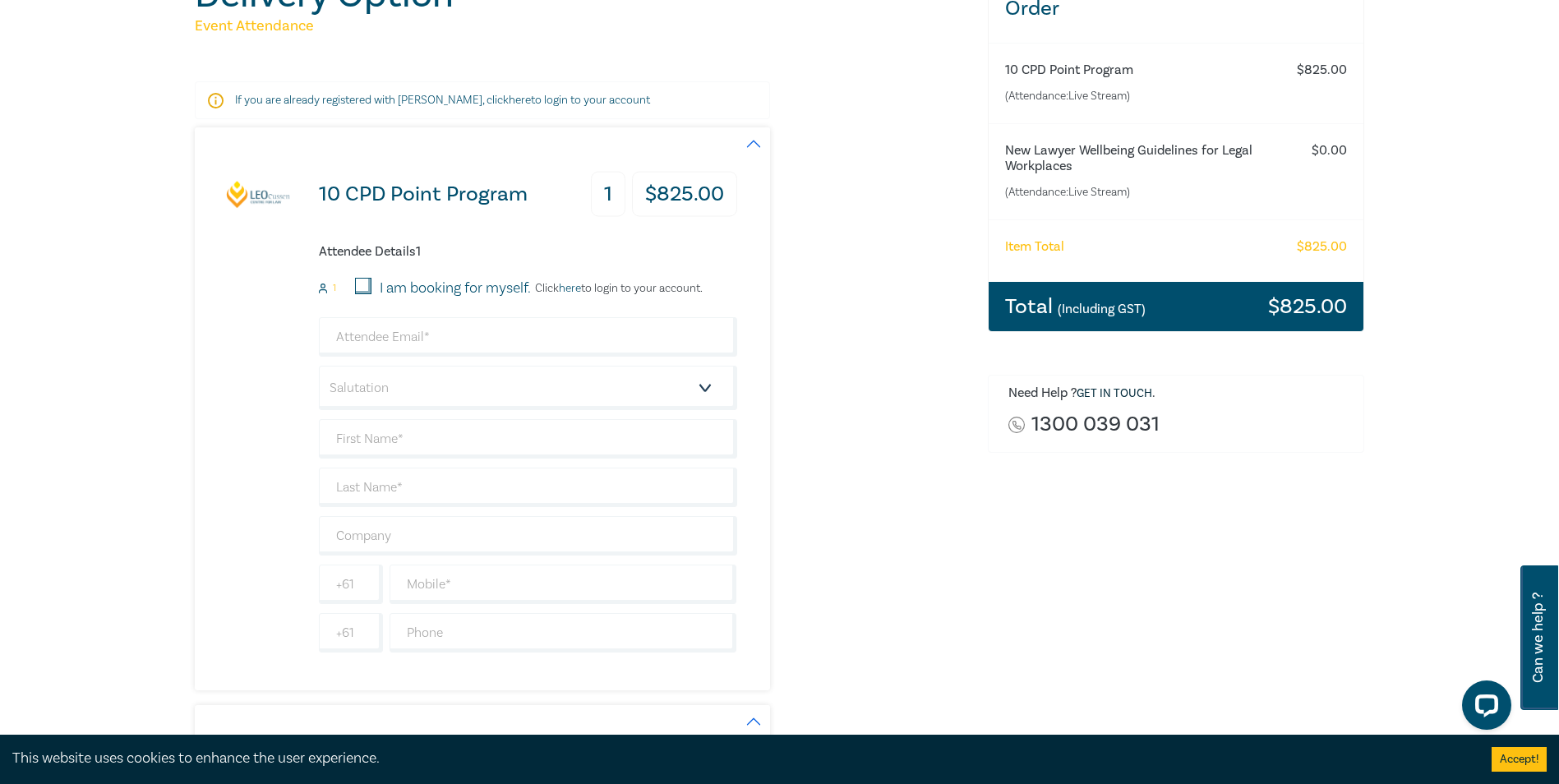
scroll to position [164, 0]
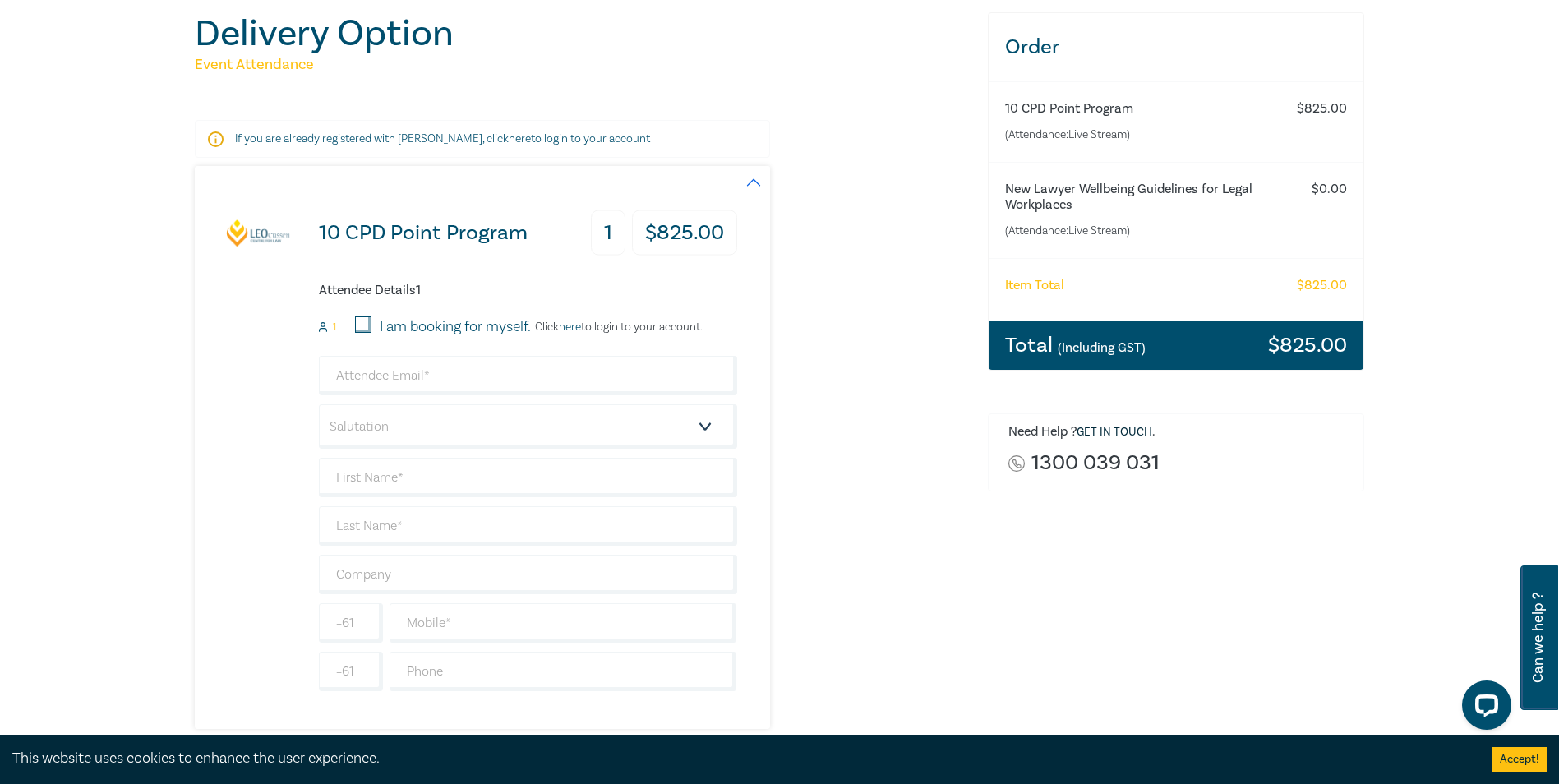
click at [362, 319] on input "I am booking for myself." at bounding box center [363, 324] width 17 height 16
checkbox input "true"
click at [432, 377] on input "email" at bounding box center [528, 375] width 419 height 39
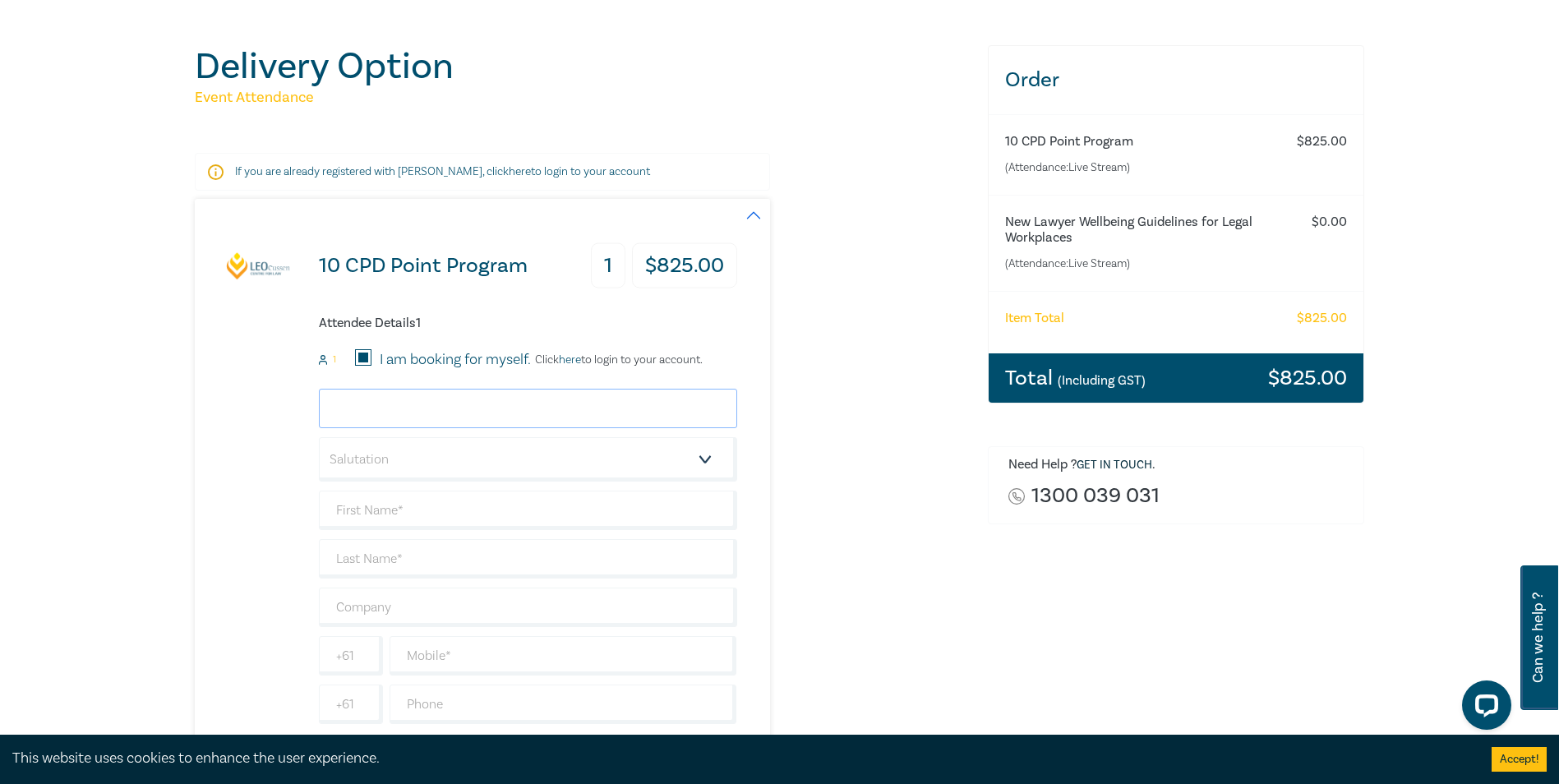
scroll to position [247, 0]
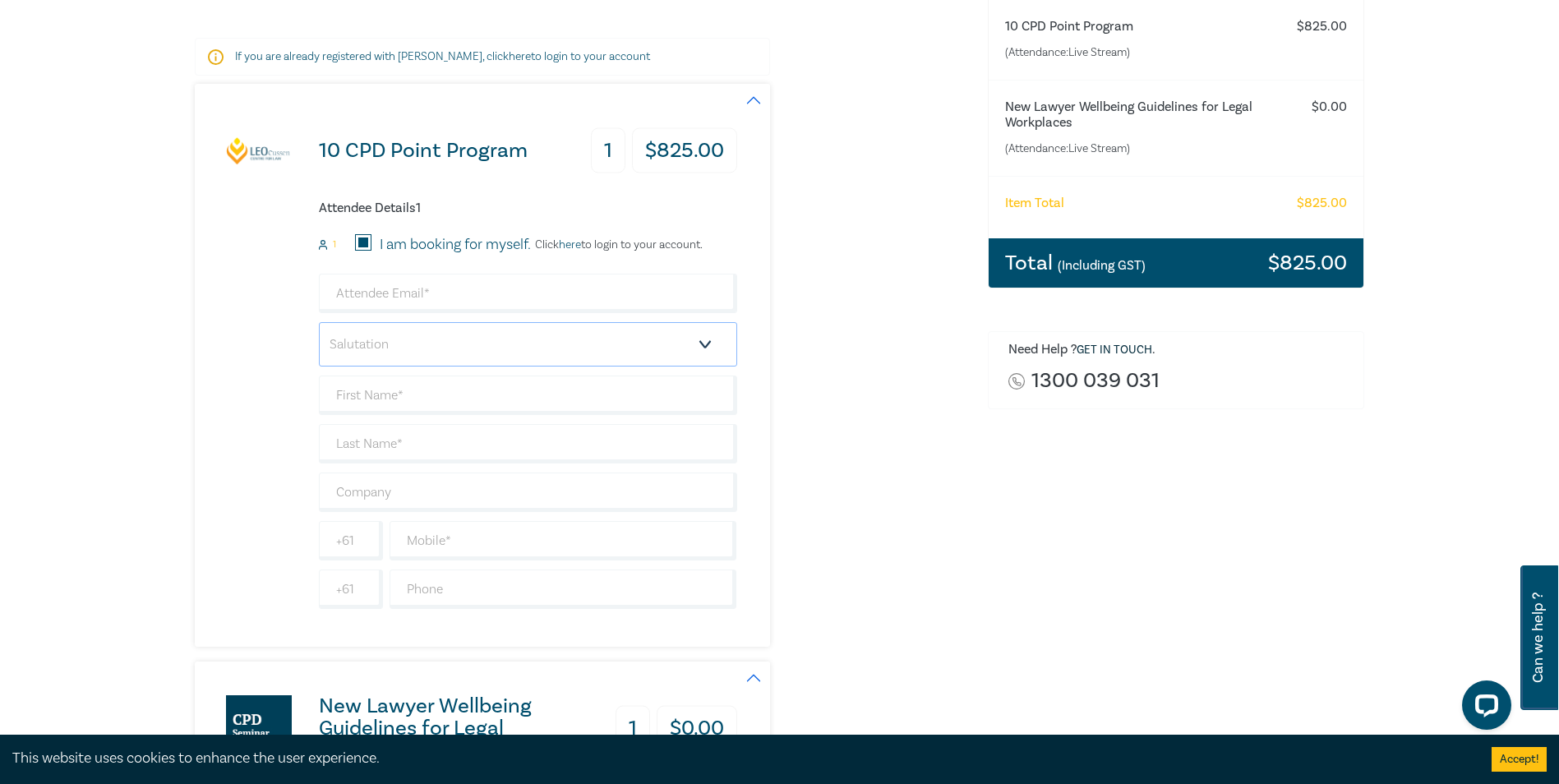
click at [452, 330] on select "Salutation Mr. Mrs. Ms. Miss Dr. Prof. Other" at bounding box center [528, 344] width 419 height 44
click at [411, 292] on input "email" at bounding box center [528, 293] width 419 height 39
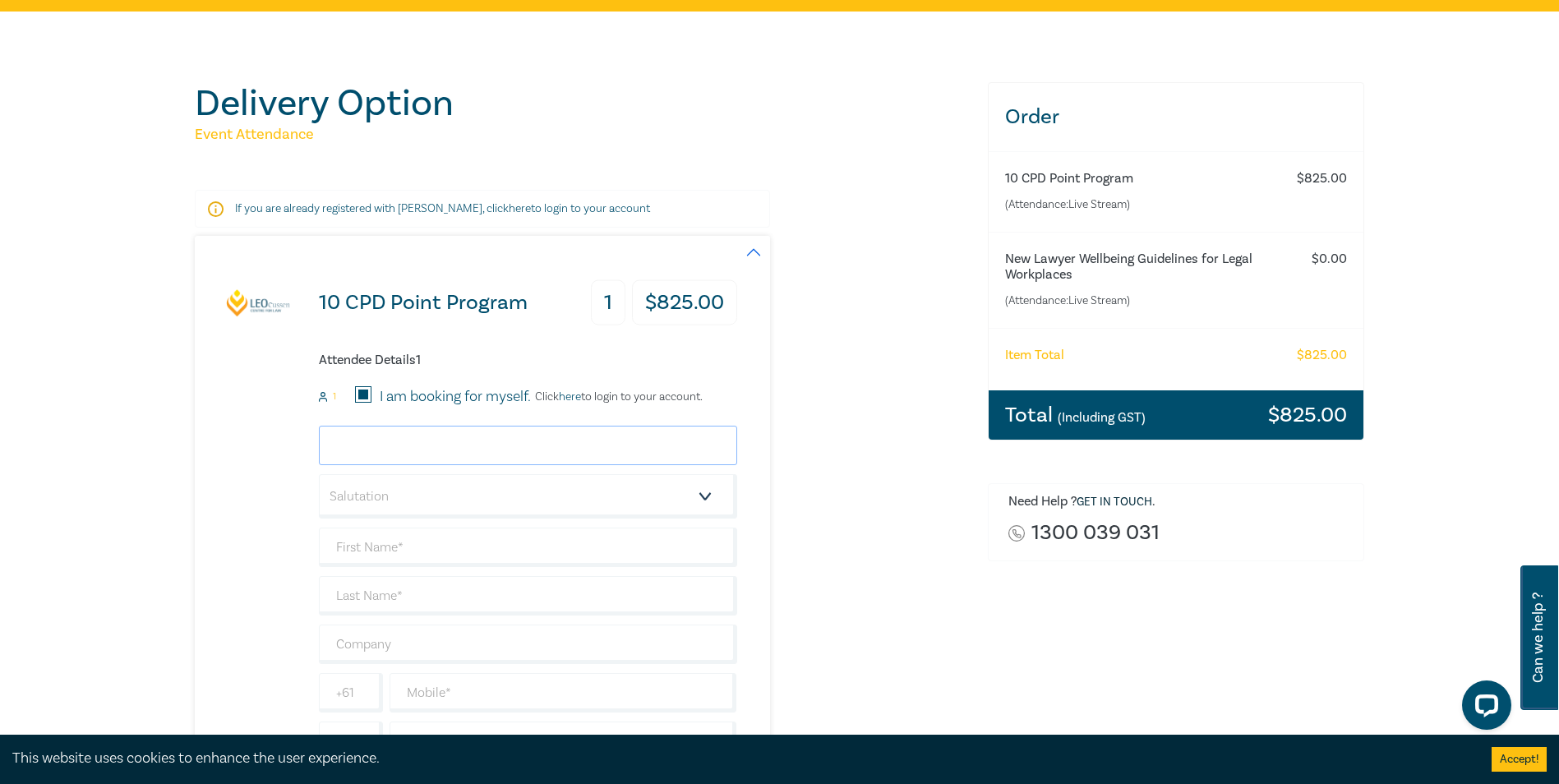
scroll to position [82, 0]
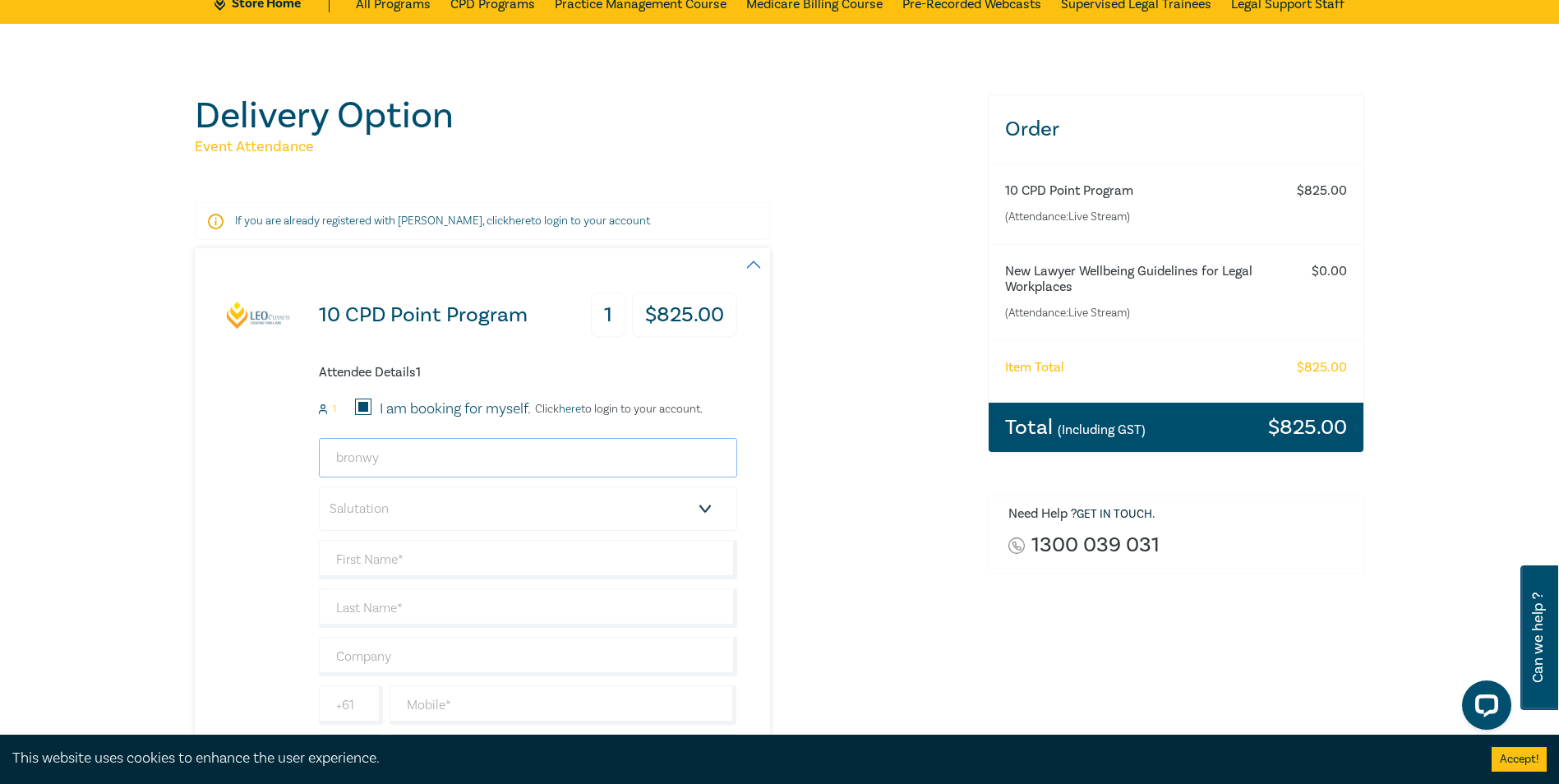
type input "[EMAIL_ADDRESS][DOMAIN_NAME]"
click at [433, 487] on select "Salutation Mr. Mrs. Ms. Miss Dr. Prof. Other" at bounding box center [528, 508] width 419 height 44
select select "Ms."
click at [319, 486] on select "Salutation Mr. Mrs. Ms. Miss Dr. Prof. Other" at bounding box center [528, 508] width 419 height 44
click at [410, 487] on input "text" at bounding box center [528, 559] width 419 height 39
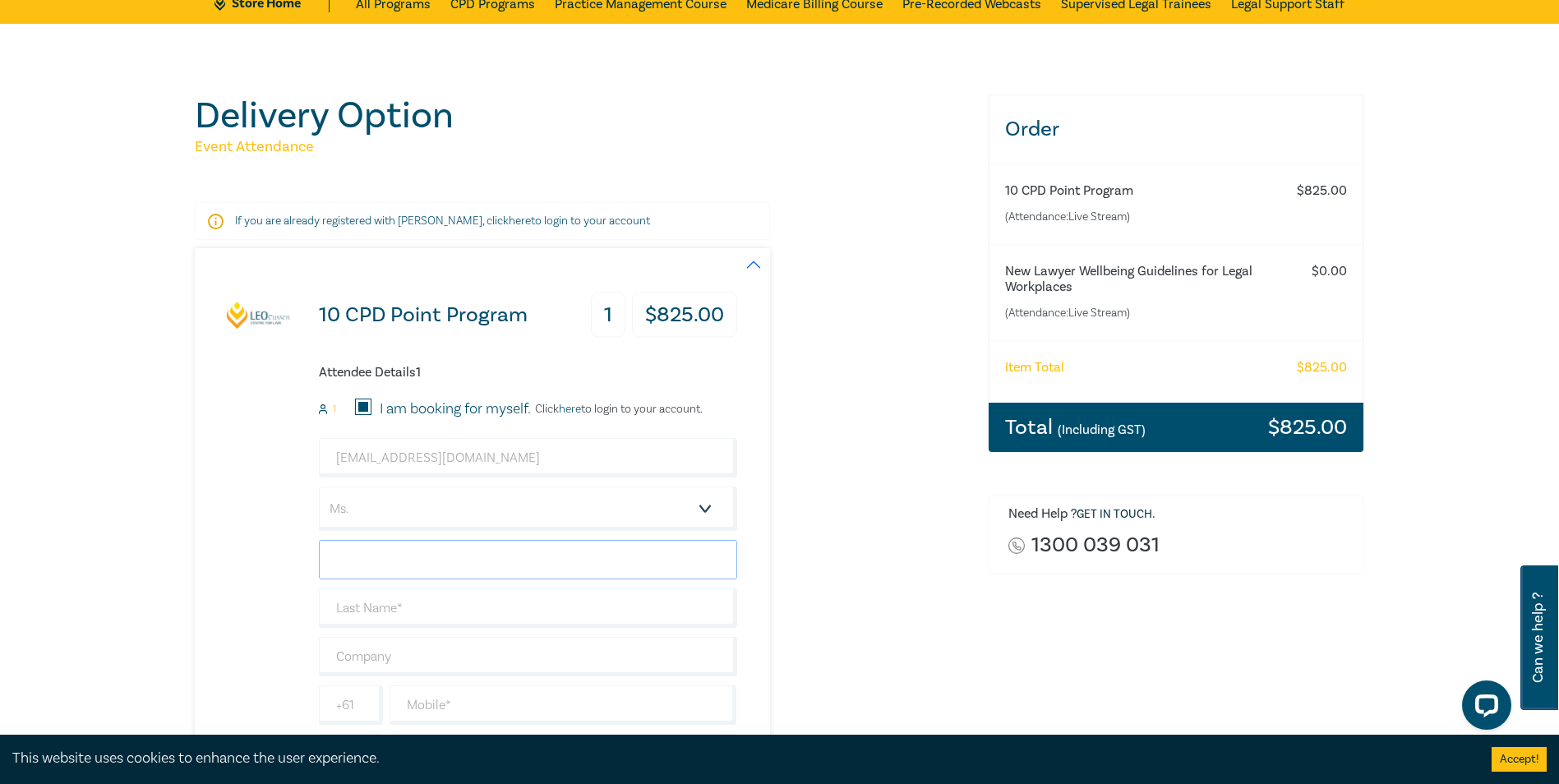
type input "Bronwyn"
type input "Woodgate"
type input "Bronwyn Woodgate"
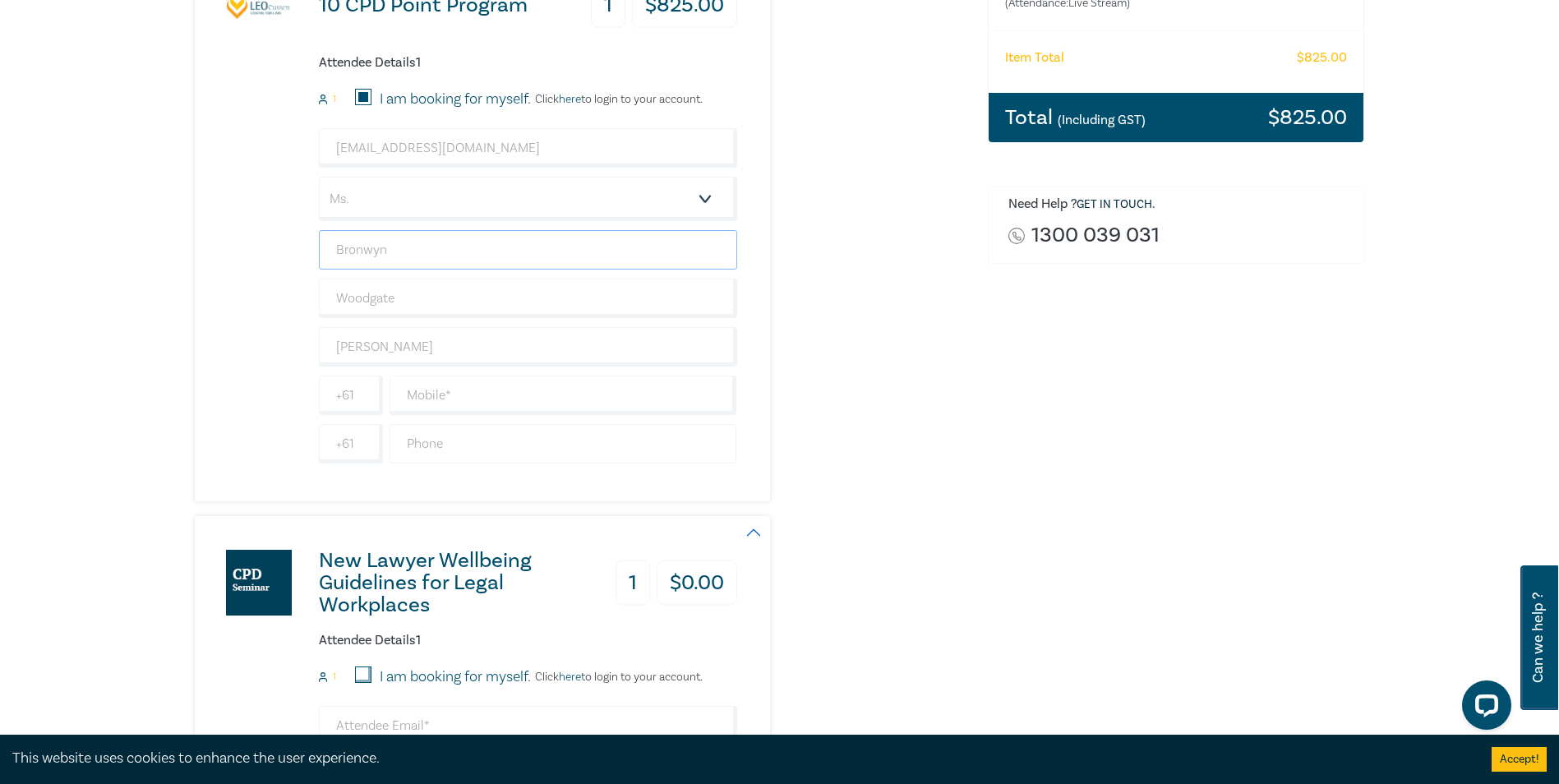
scroll to position [411, 0]
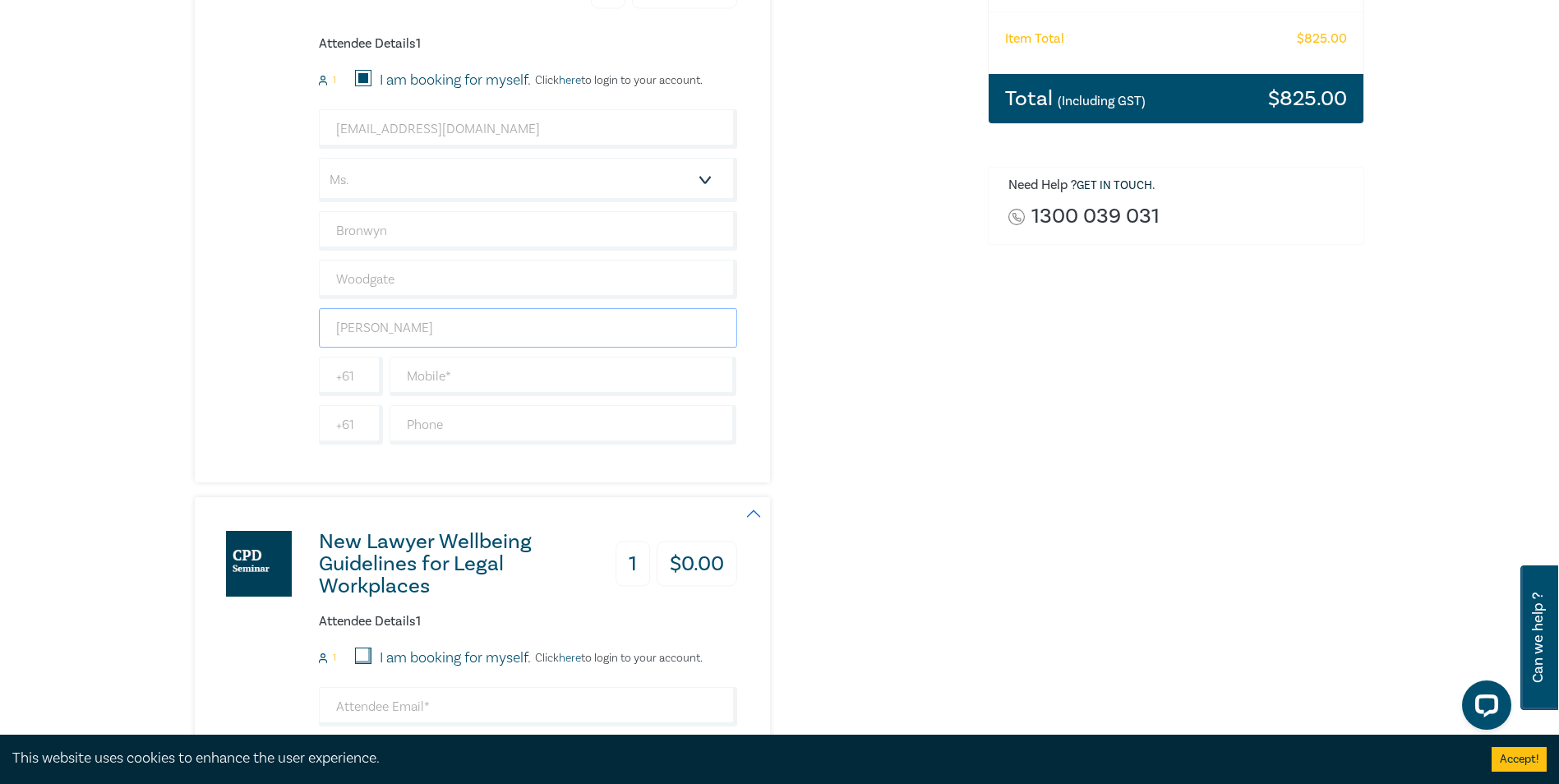
click at [439, 341] on input "Bronwyn Woodgate" at bounding box center [528, 327] width 419 height 39
drag, startPoint x: 528, startPoint y: 326, endPoint x: 273, endPoint y: 319, distance: 255.1
click at [273, 319] on div "10 CPD Point Program 1 $ 825.00 Attendee Details 1 1 I am booking for myself. C…" at bounding box center [466, 201] width 543 height 563
click at [467, 395] on input "text" at bounding box center [564, 376] width 347 height 39
click at [423, 331] on input "text" at bounding box center [528, 327] width 419 height 39
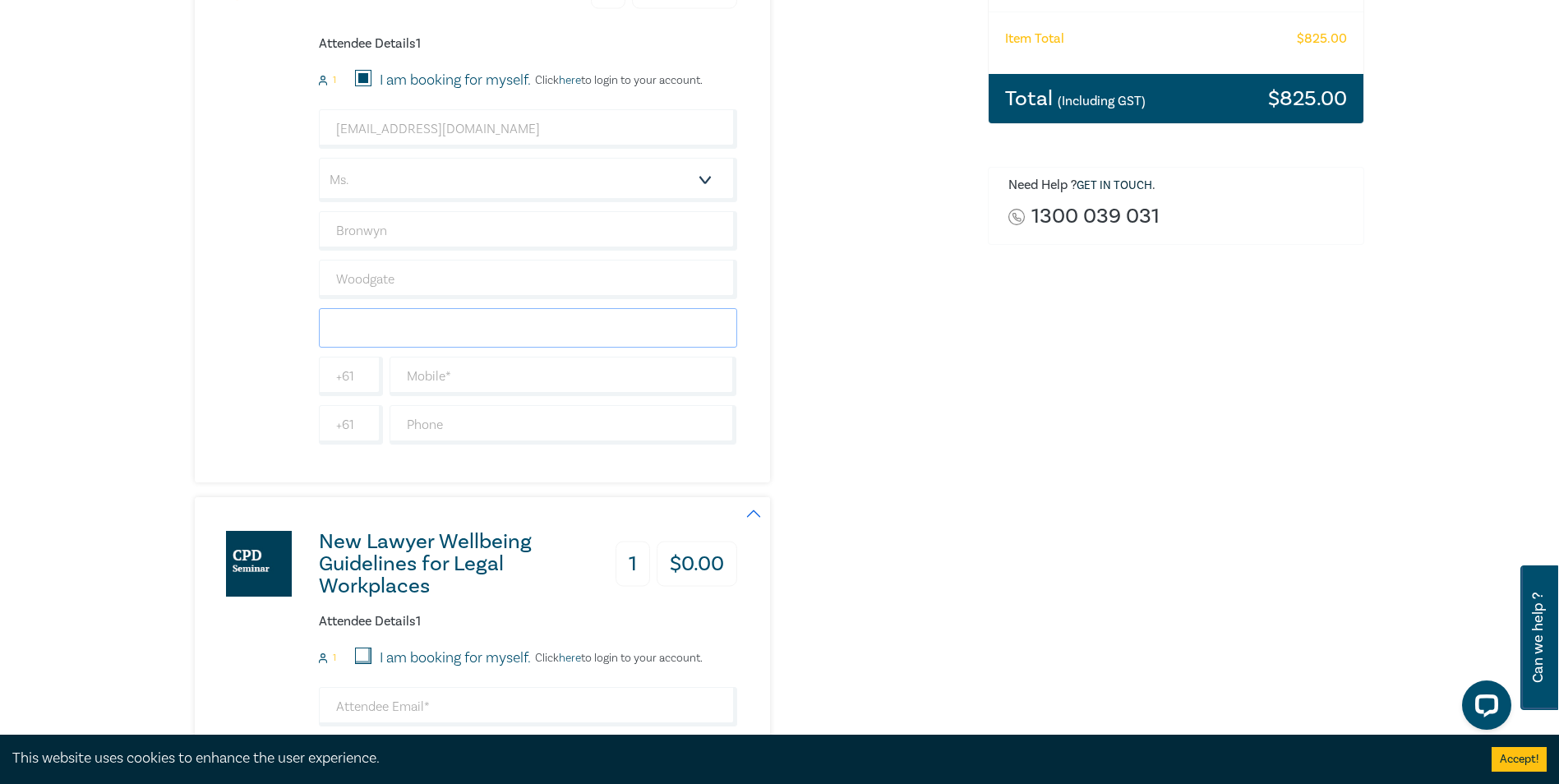
type input "Bronwyn Woodgate"
click at [459, 370] on input "text" at bounding box center [564, 376] width 347 height 39
type input "409339709"
click at [493, 416] on input "text" at bounding box center [564, 425] width 347 height 39
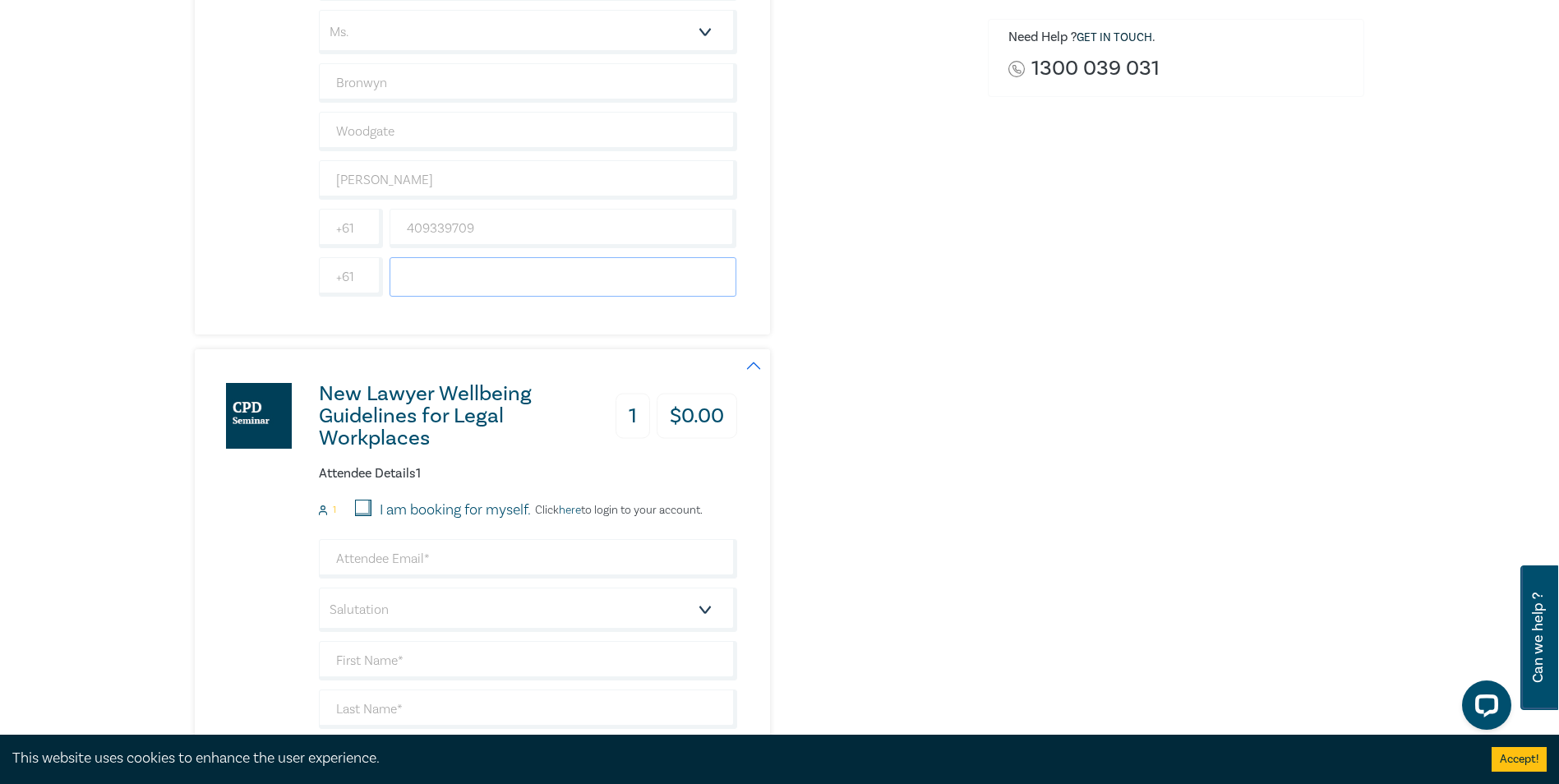
scroll to position [575, 0]
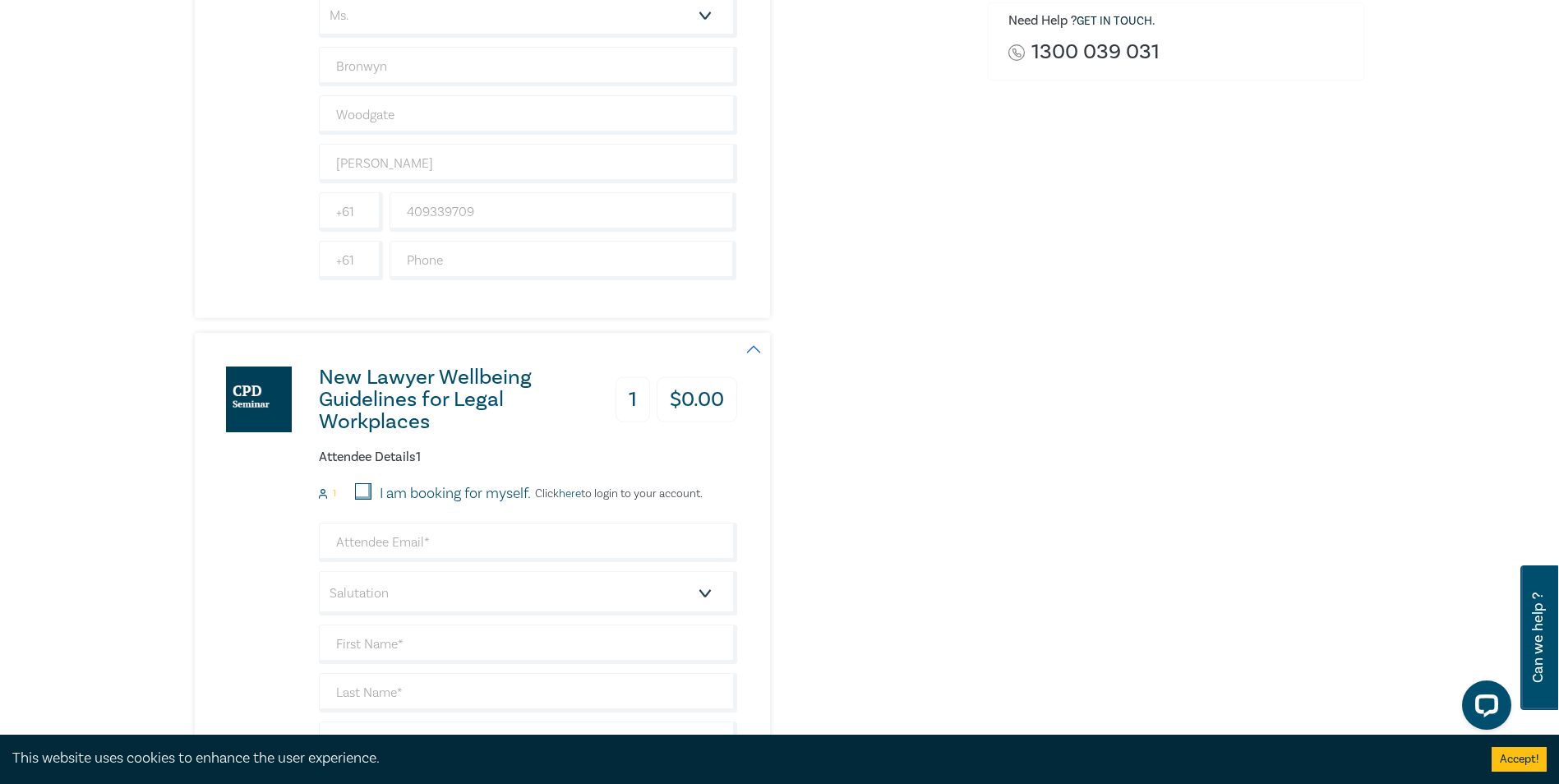
click at [367, 487] on input "I am booking for myself." at bounding box center [363, 491] width 17 height 16
checkbox input "true"
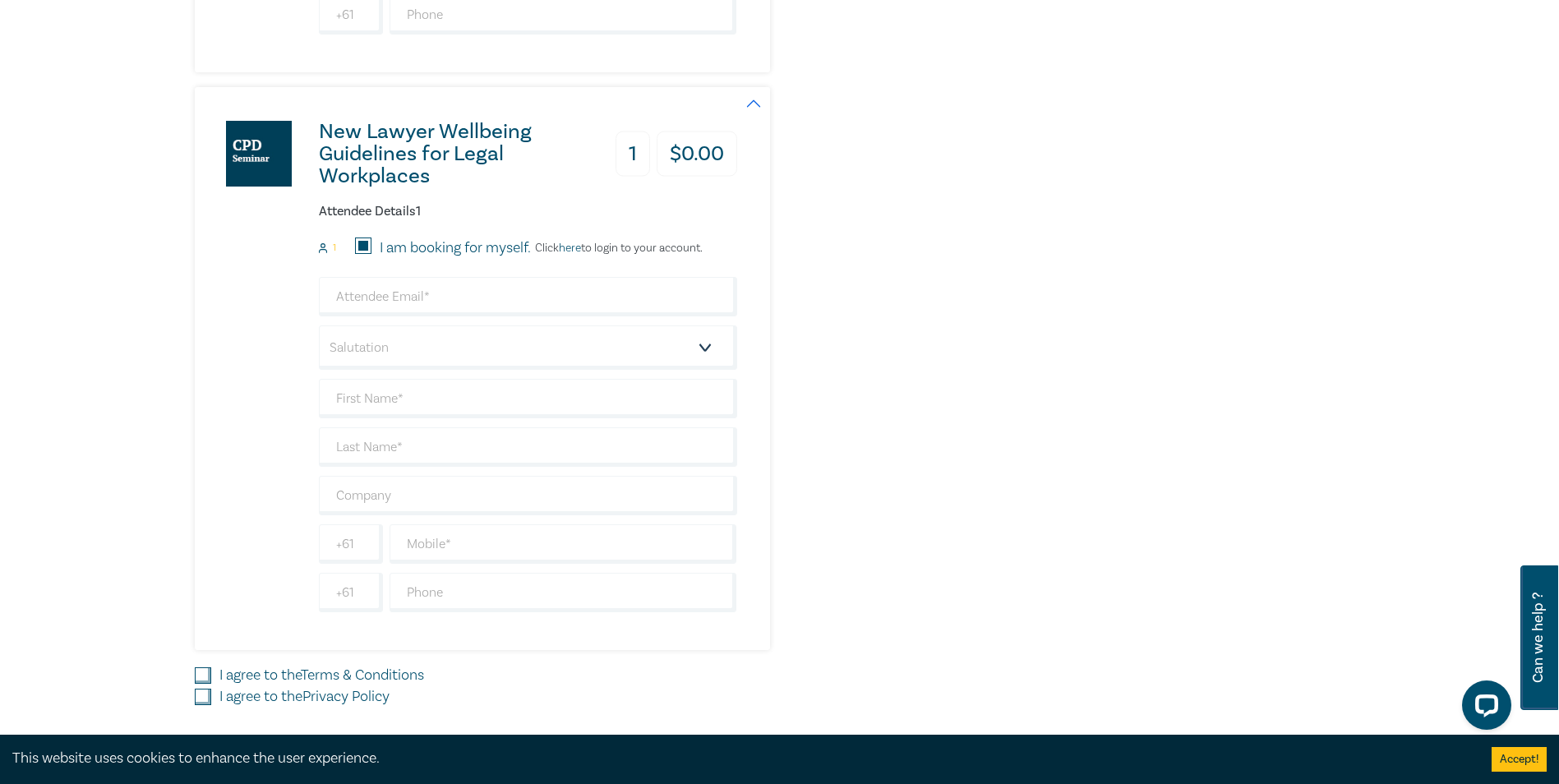
scroll to position [821, 0]
click at [411, 280] on input "email" at bounding box center [528, 295] width 419 height 39
type input "[EMAIL_ADDRESS][DOMAIN_NAME]"
click at [426, 358] on select "Salutation Mr. Mrs. Ms. Miss Dr. Prof. Other" at bounding box center [528, 346] width 419 height 44
select select "Ms."
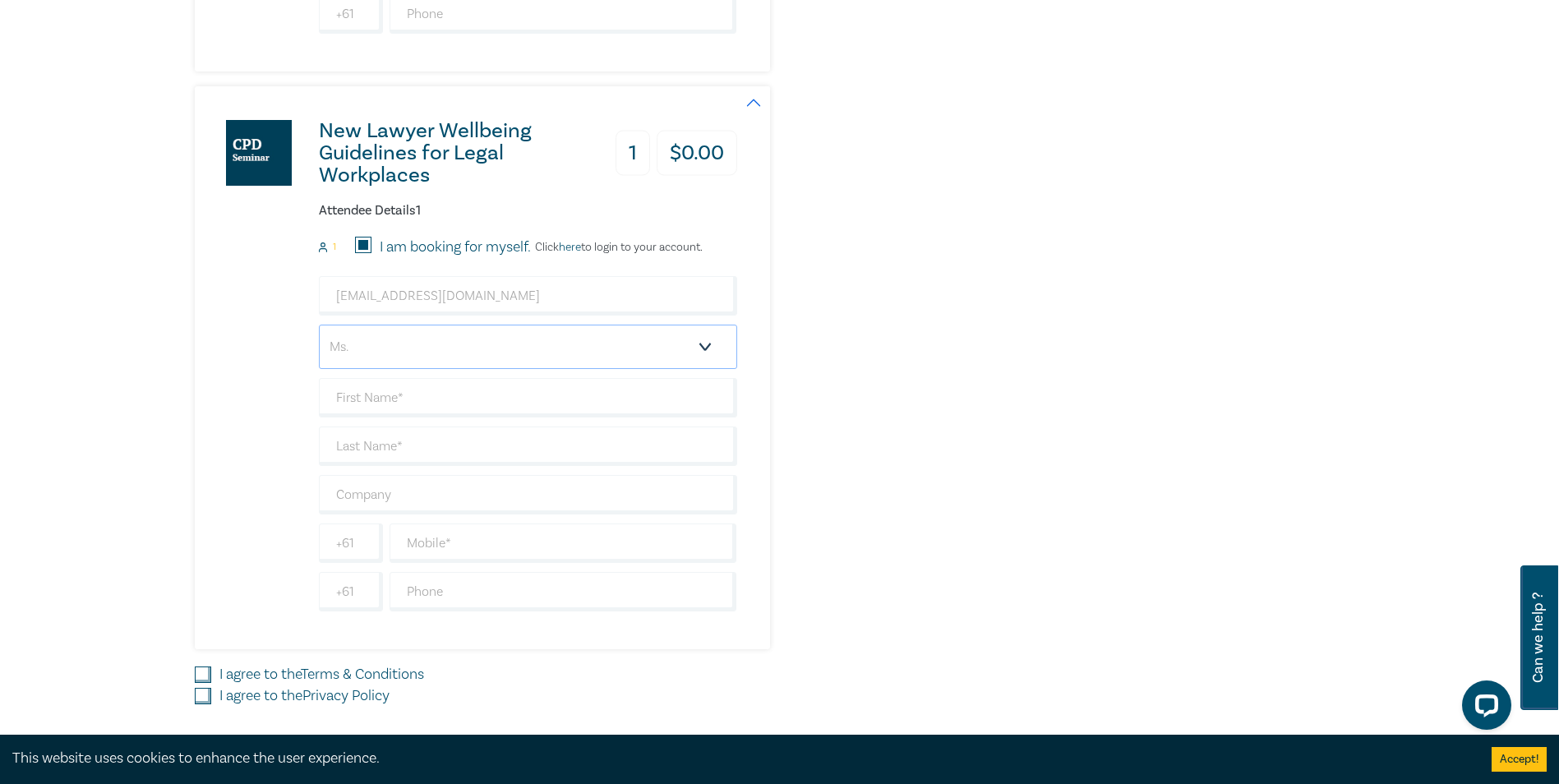
click at [319, 325] on select "Salutation Mr. Mrs. Ms. Miss Dr. Prof. Other" at bounding box center [528, 346] width 419 height 44
click at [394, 406] on input "text" at bounding box center [528, 397] width 419 height 39
type input "Bronwyn"
type input "Woodgate"
type input "Bronwyn Woodgate"
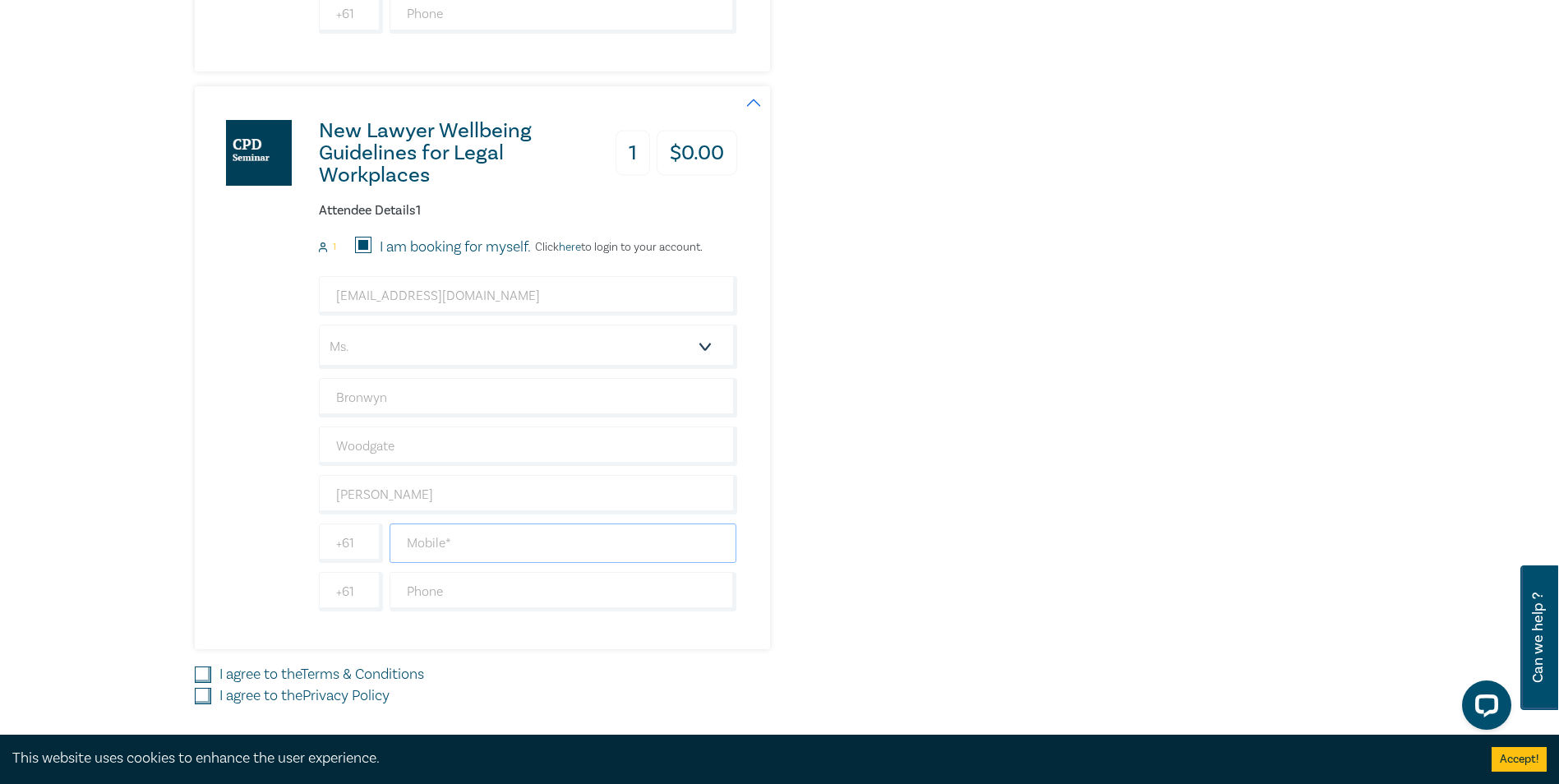
click at [428, 487] on input "text" at bounding box center [564, 543] width 347 height 39
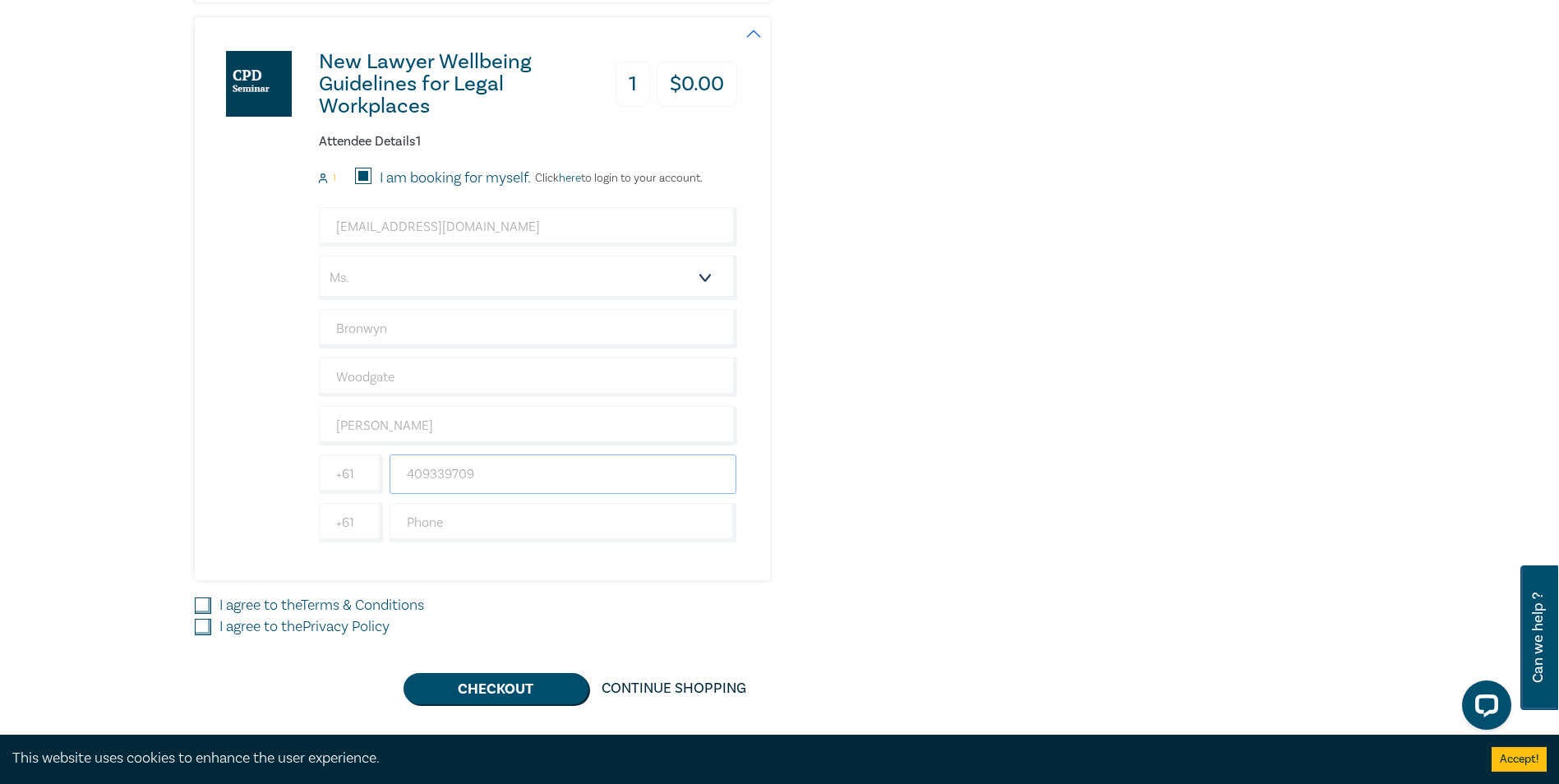
scroll to position [986, 0]
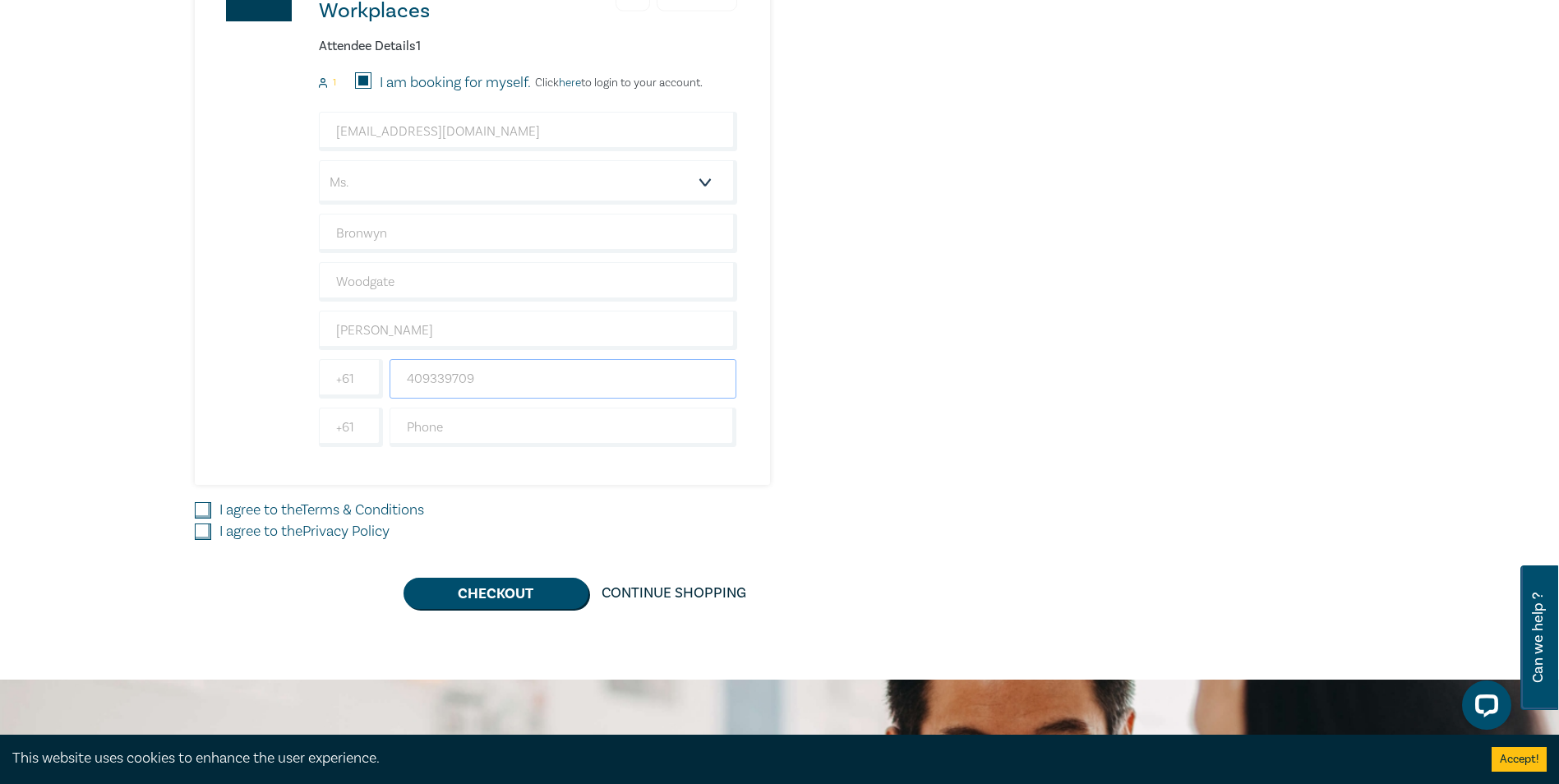
type input "409339709"
click at [202, 487] on input "I agree to the Terms & Conditions" at bounding box center [202, 510] width 17 height 16
checkbox input "true"
click at [202, 487] on input "I agree to the Privacy Policy" at bounding box center [202, 531] width 17 height 16
checkbox input "true"
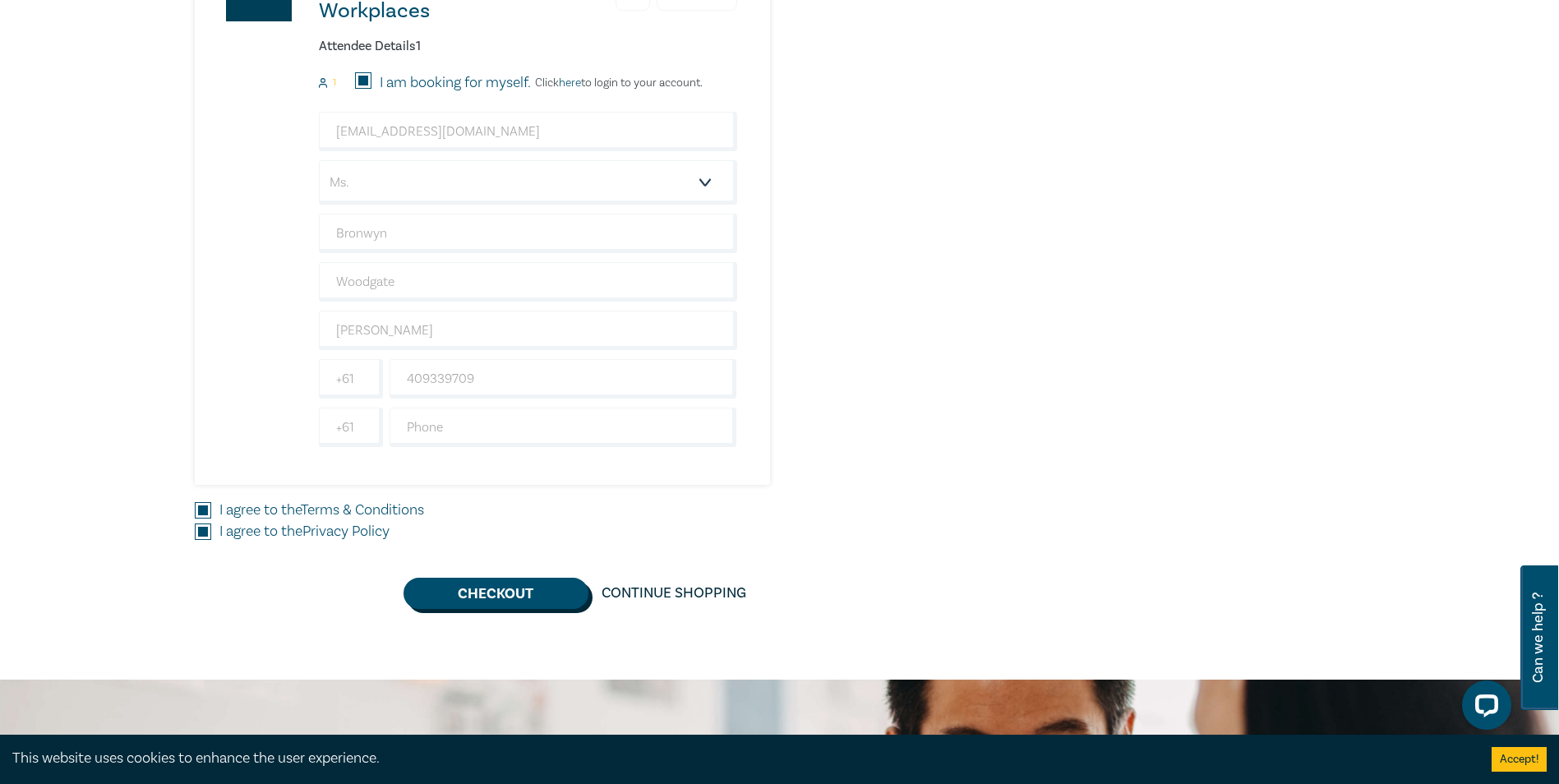
click at [486, 487] on button "Checkout" at bounding box center [496, 593] width 185 height 31
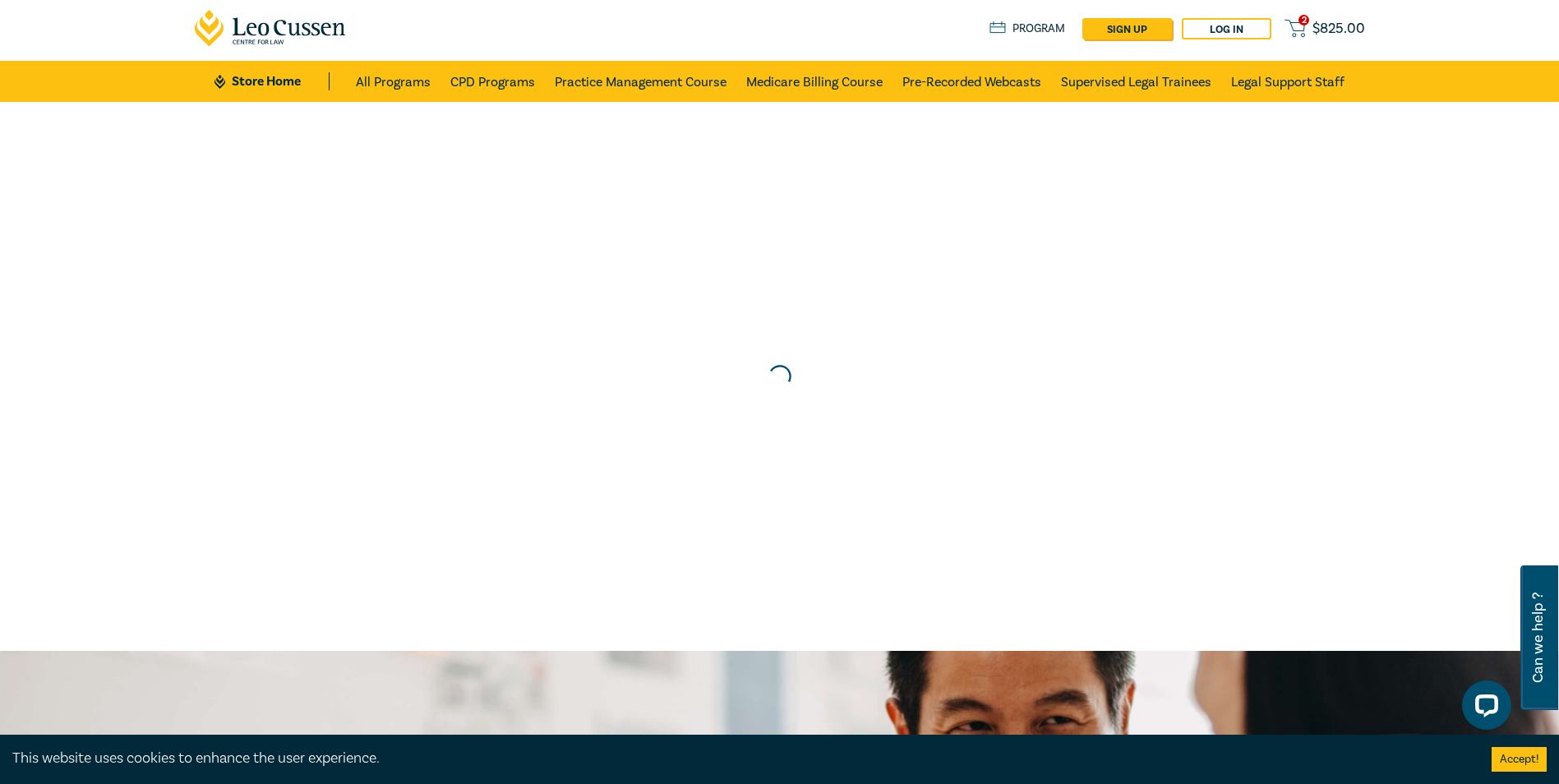
scroll to position [0, 0]
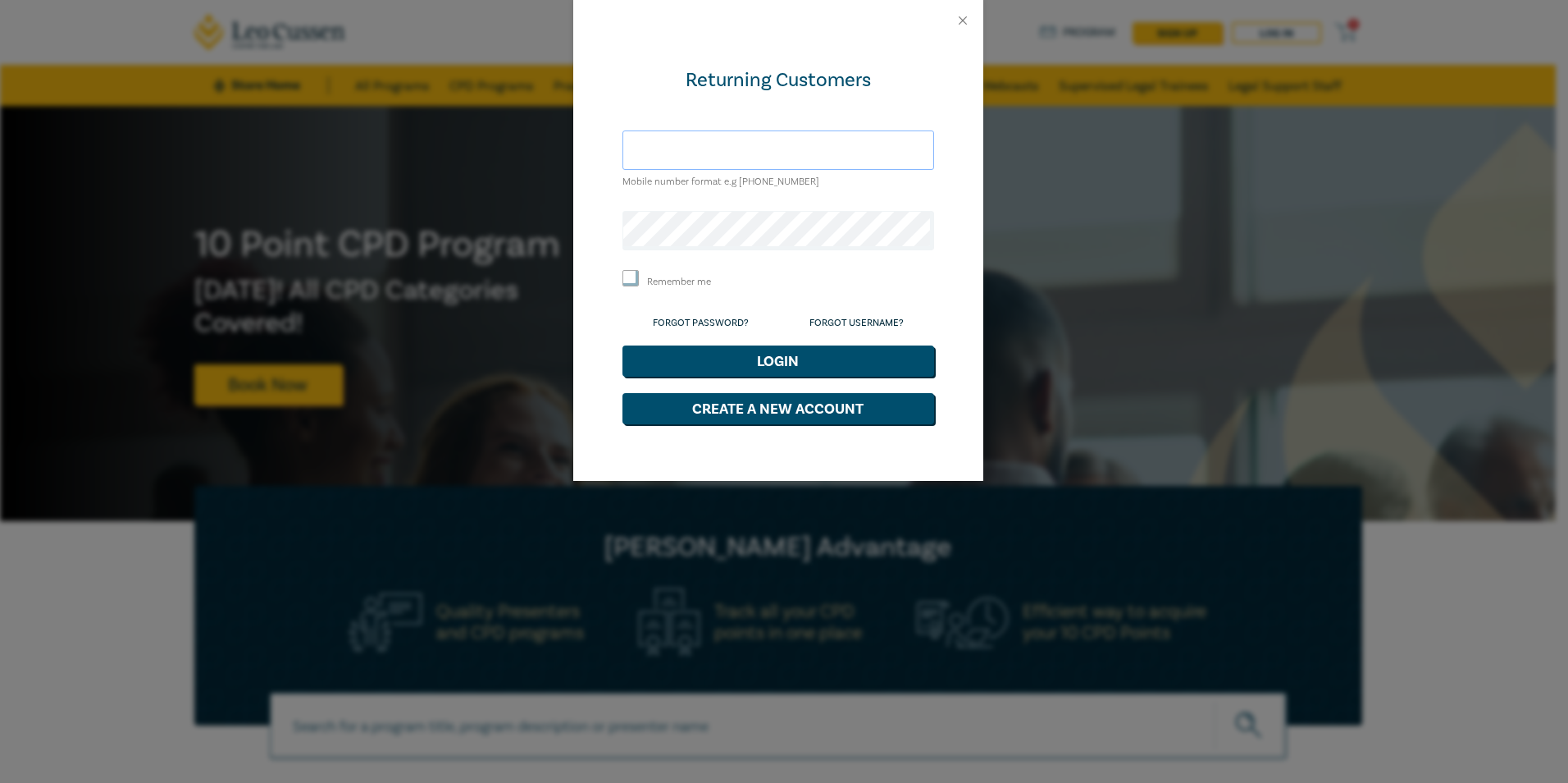
click at [846, 141] on input "text" at bounding box center [778, 149] width 312 height 39
click at [622, 345] on button "Login" at bounding box center [778, 361] width 312 height 31
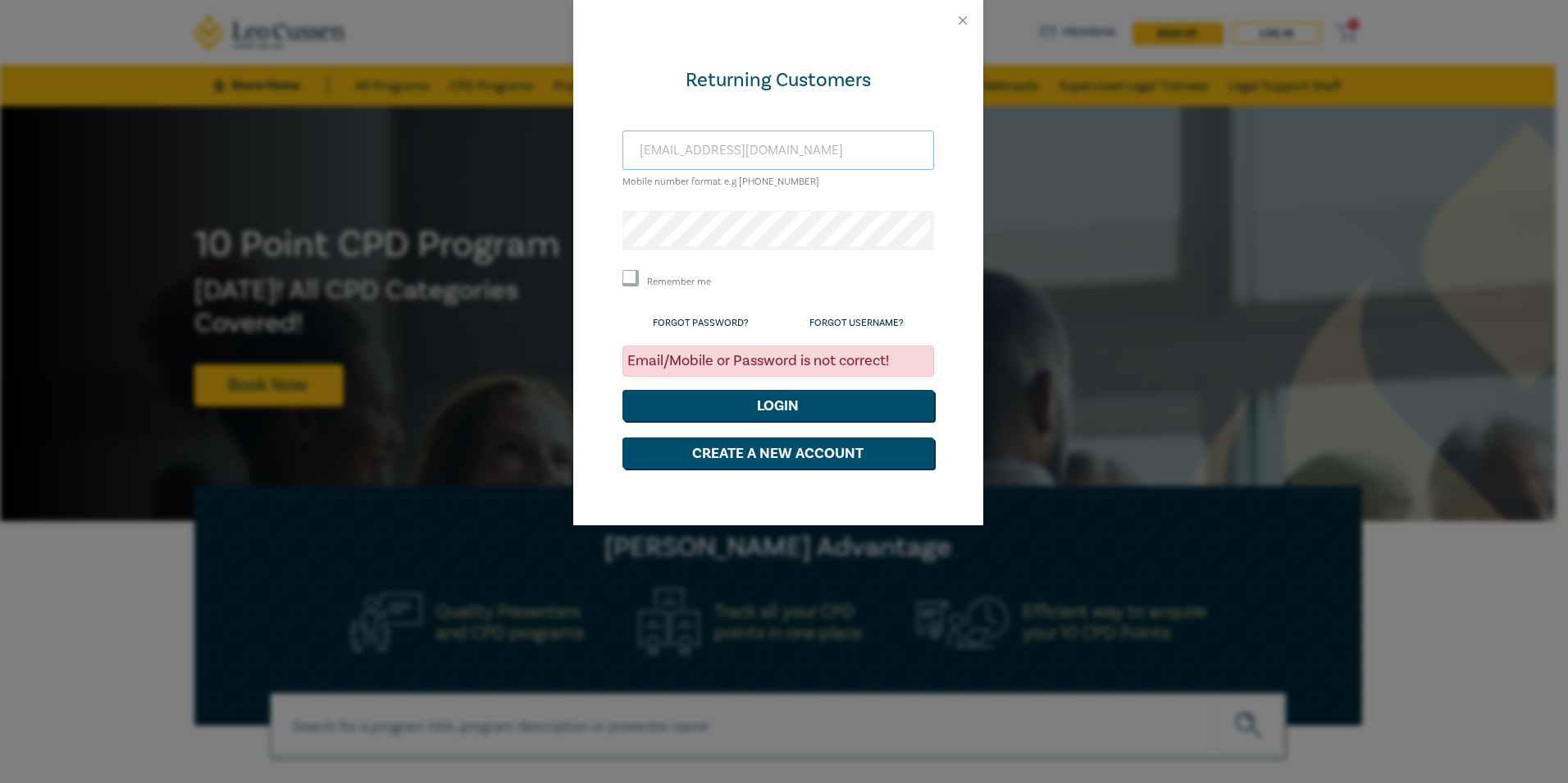
drag, startPoint x: 899, startPoint y: 145, endPoint x: 470, endPoint y: 118, distance: 429.8
click at [513, 127] on div "Returning Customers [EMAIL_ADDRESS][DOMAIN_NAME] Mobile number format e.g [PHON…" at bounding box center [784, 391] width 1568 height 783
click at [730, 411] on button "Login" at bounding box center [778, 406] width 312 height 31
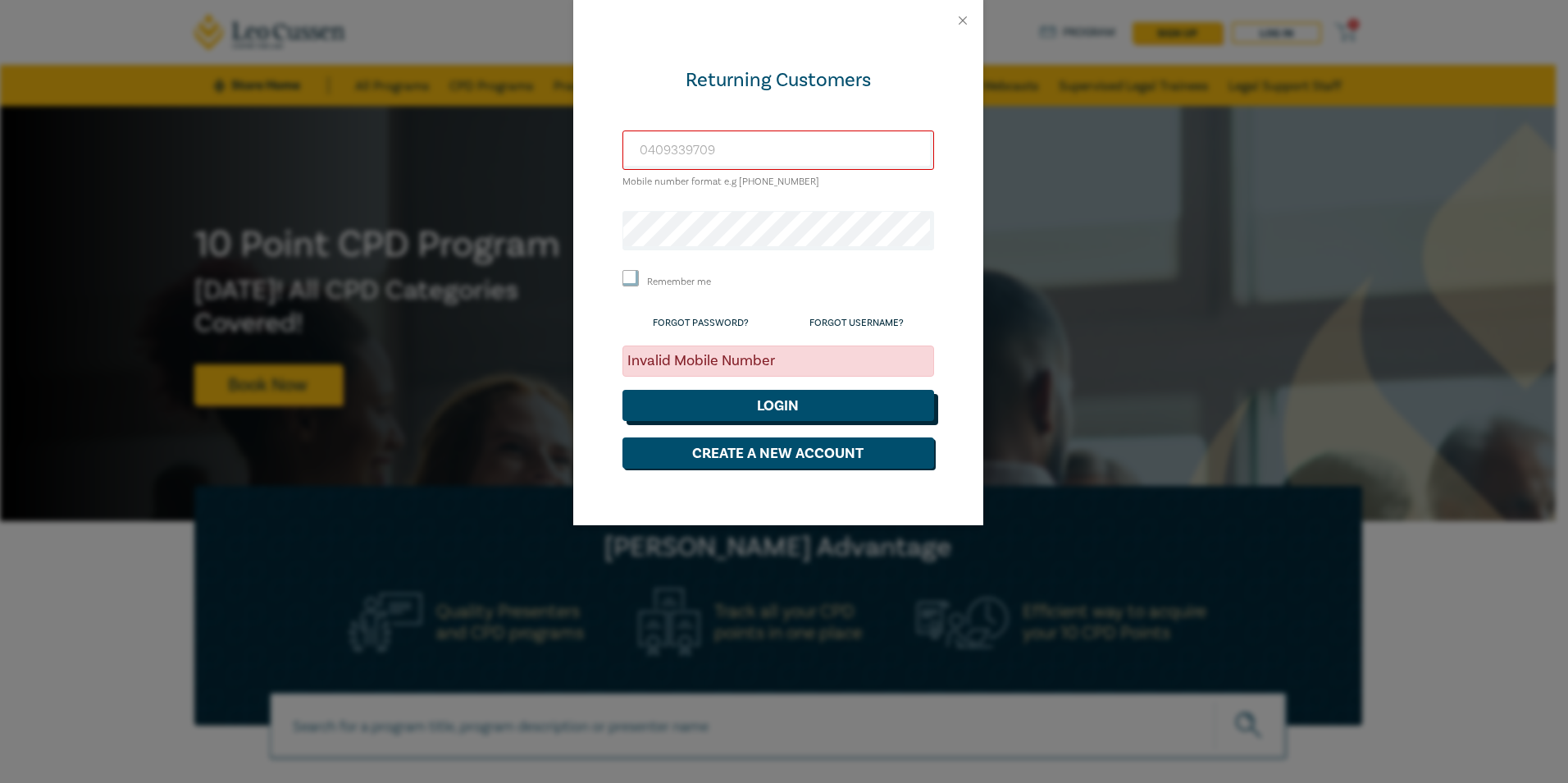
click at [810, 403] on button "Login" at bounding box center [778, 406] width 312 height 31
click at [646, 147] on input "0409339709" at bounding box center [778, 149] width 312 height 39
type input "409339709"
click at [770, 415] on button "Login" at bounding box center [778, 406] width 312 height 31
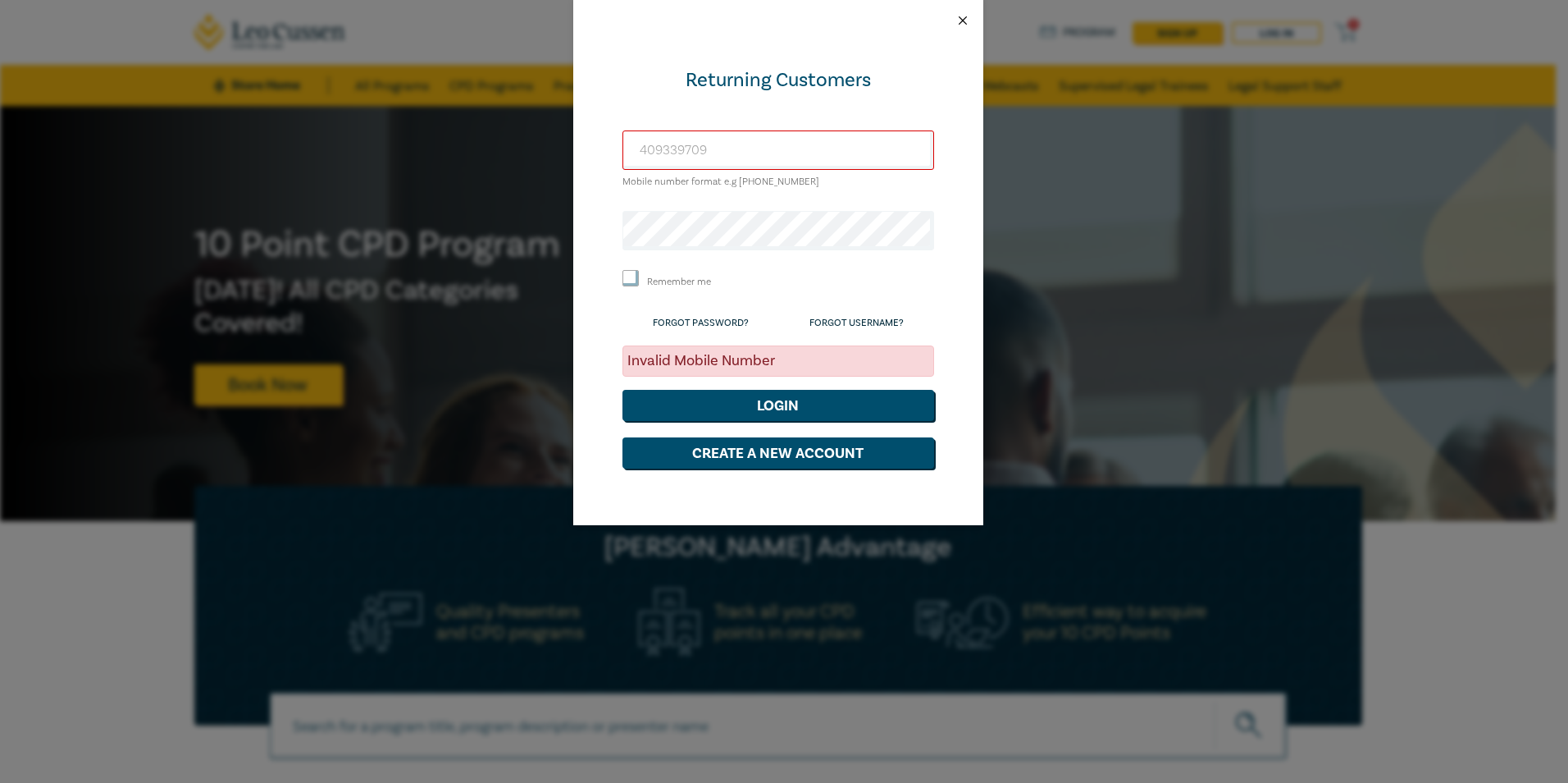
click at [969, 16] on button "Close" at bounding box center [962, 20] width 15 height 15
